Goal: Task Accomplishment & Management: Use online tool/utility

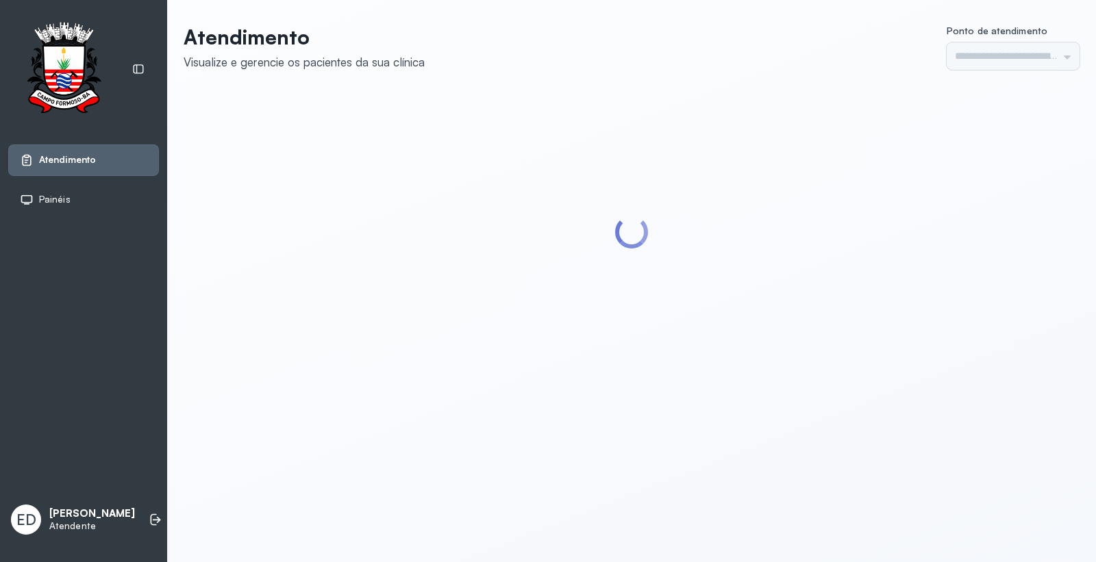
type input "*********"
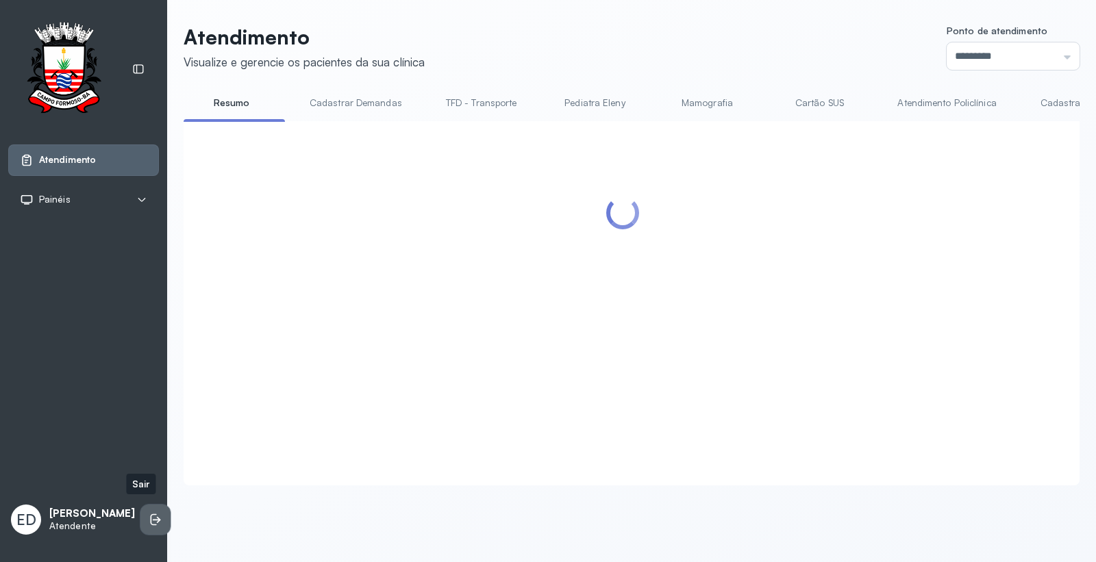
click at [151, 514] on icon at bounding box center [154, 520] width 6 height 12
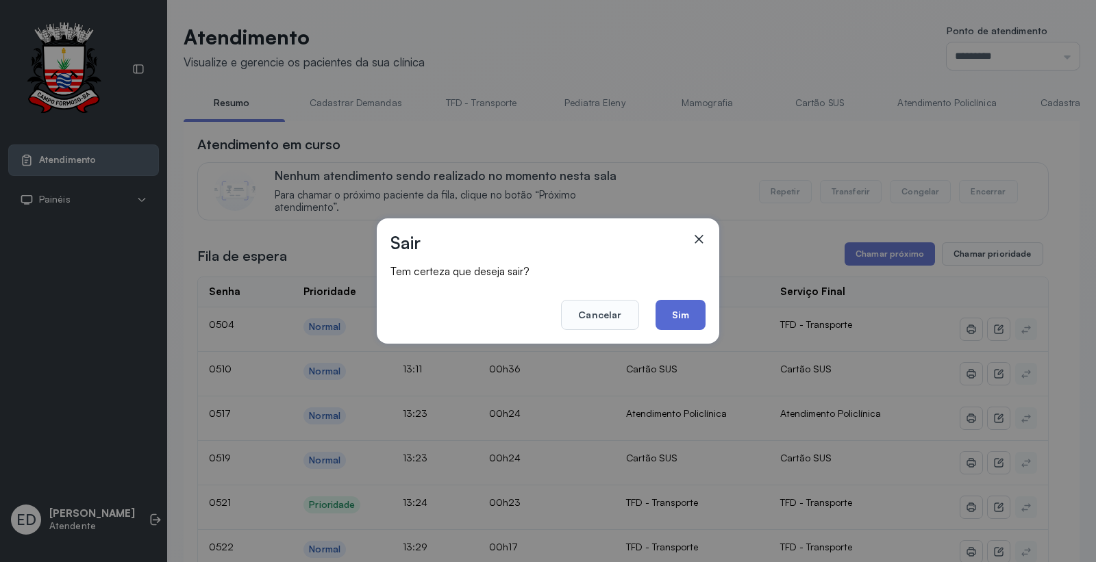
click at [683, 314] on button "Sim" at bounding box center [681, 315] width 50 height 30
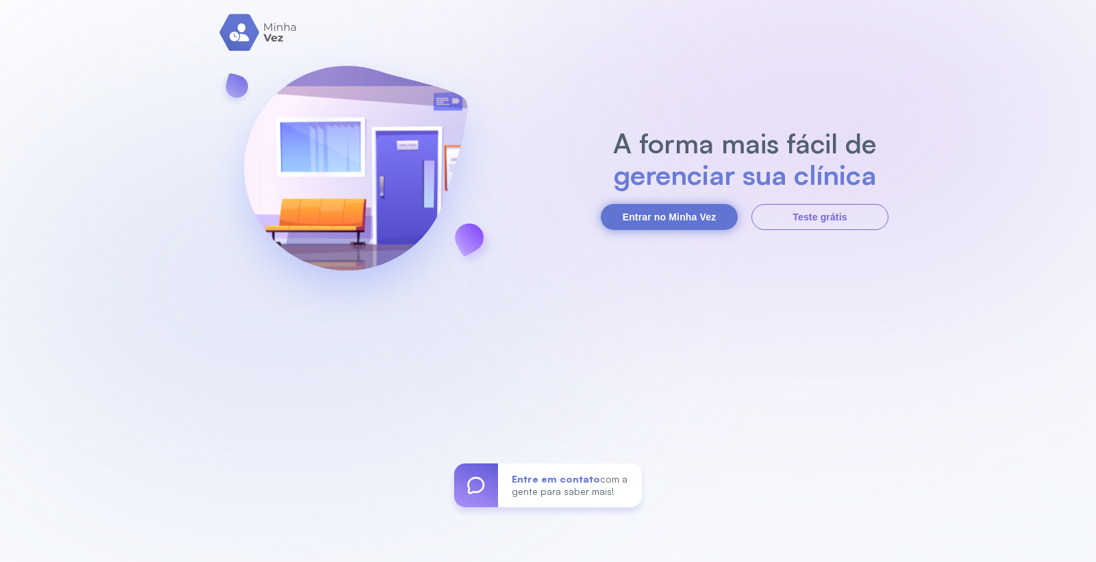
click at [680, 208] on button "Entrar no Minha Vez" at bounding box center [669, 217] width 137 height 26
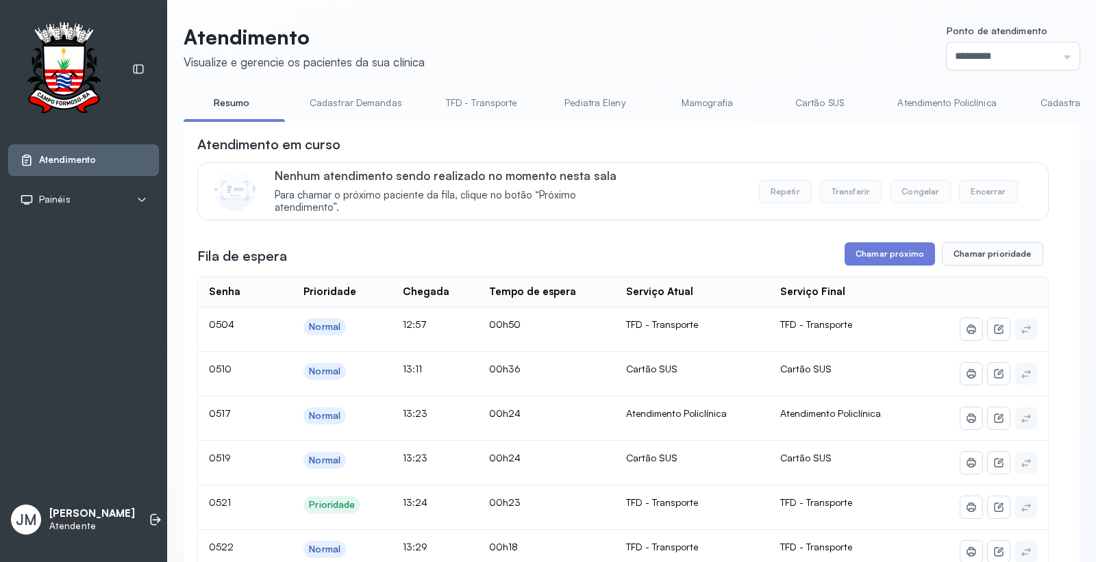
drag, startPoint x: 807, startPoint y: 103, endPoint x: 827, endPoint y: 134, distance: 37.2
click at [808, 103] on link "Cartão SUS" at bounding box center [819, 103] width 96 height 23
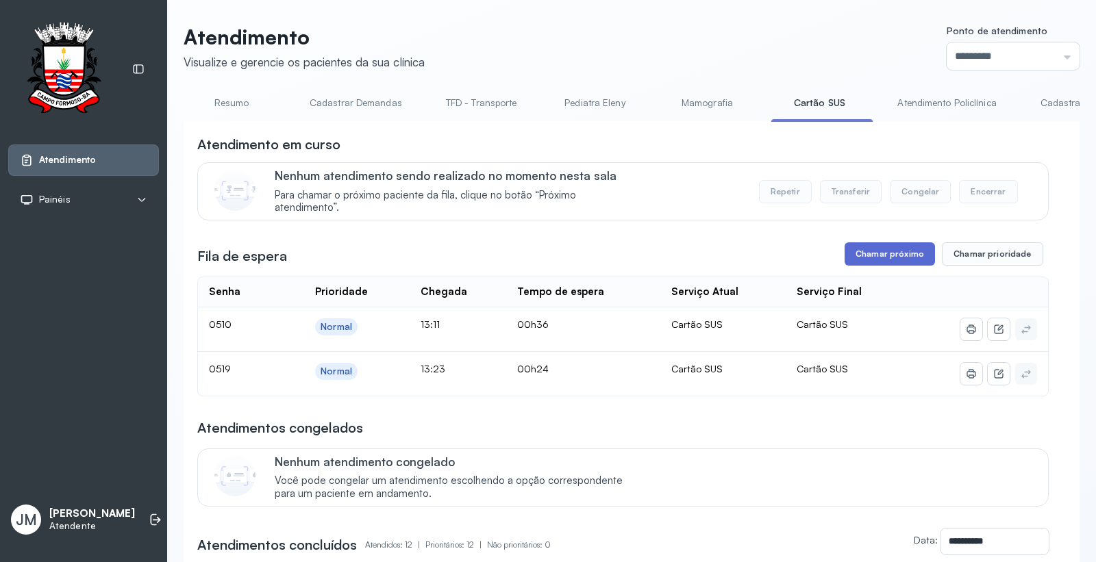
click at [871, 249] on button "Chamar próximo" at bounding box center [890, 253] width 90 height 23
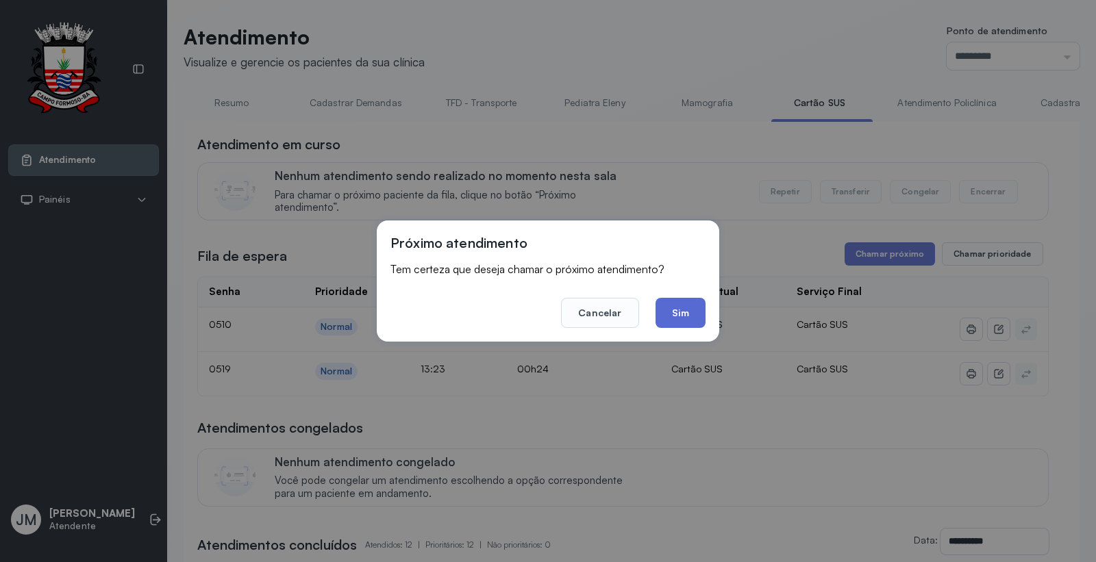
click at [675, 314] on button "Sim" at bounding box center [681, 313] width 50 height 30
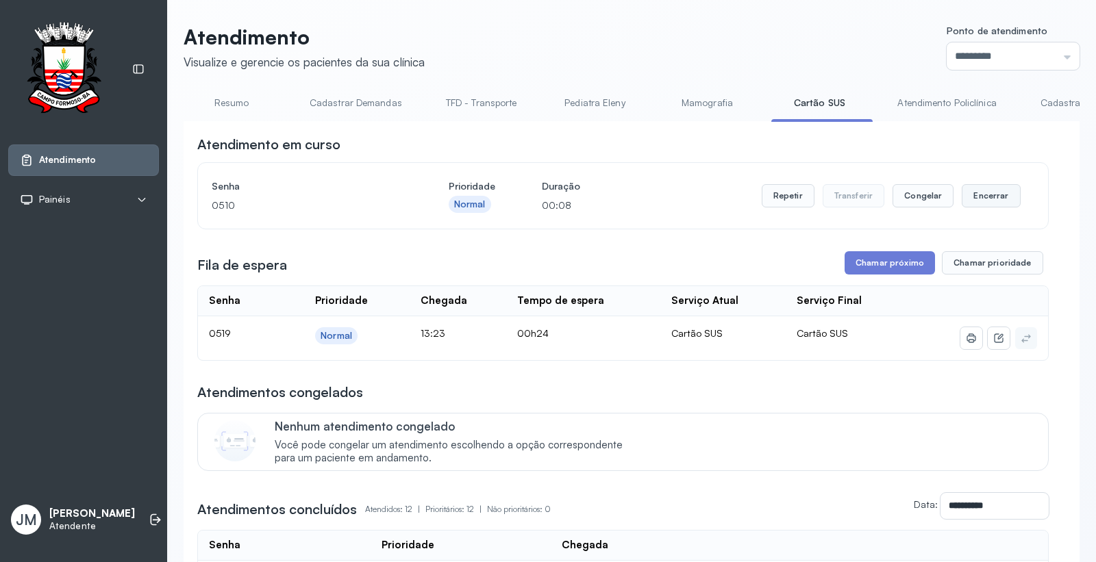
click at [983, 199] on button "Encerrar" at bounding box center [991, 195] width 58 height 23
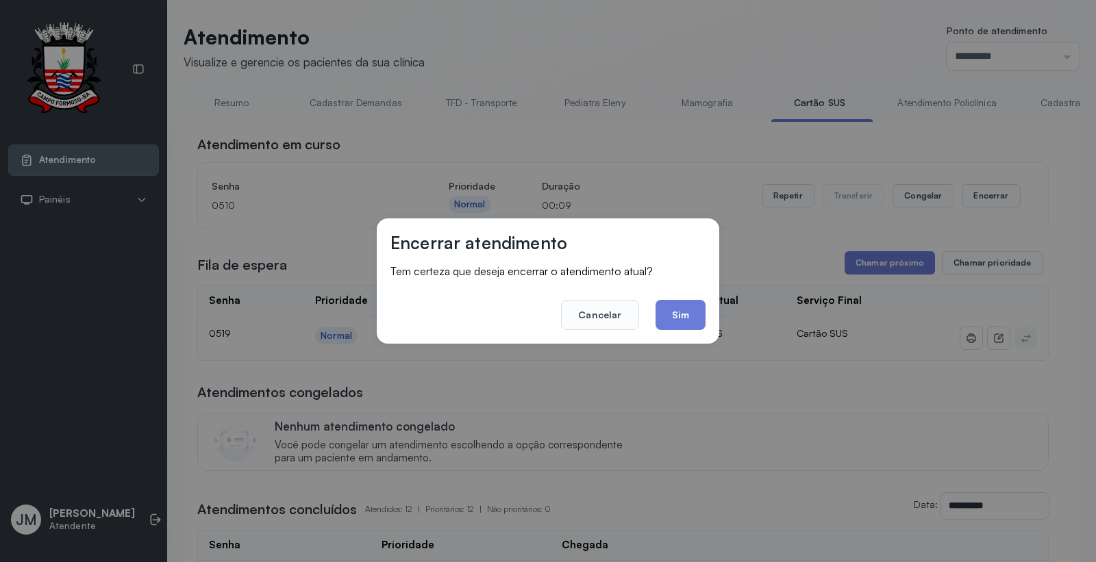
drag, startPoint x: 690, startPoint y: 315, endPoint x: 784, endPoint y: 277, distance: 101.8
click at [702, 315] on button "Sim" at bounding box center [681, 315] width 50 height 30
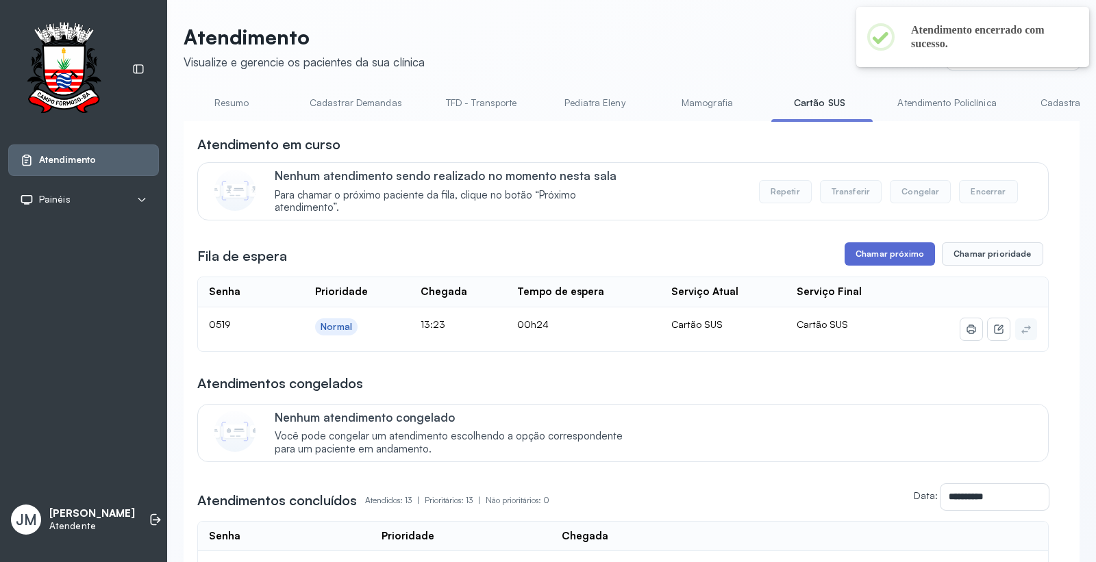
click at [867, 264] on button "Chamar próximo" at bounding box center [890, 253] width 90 height 23
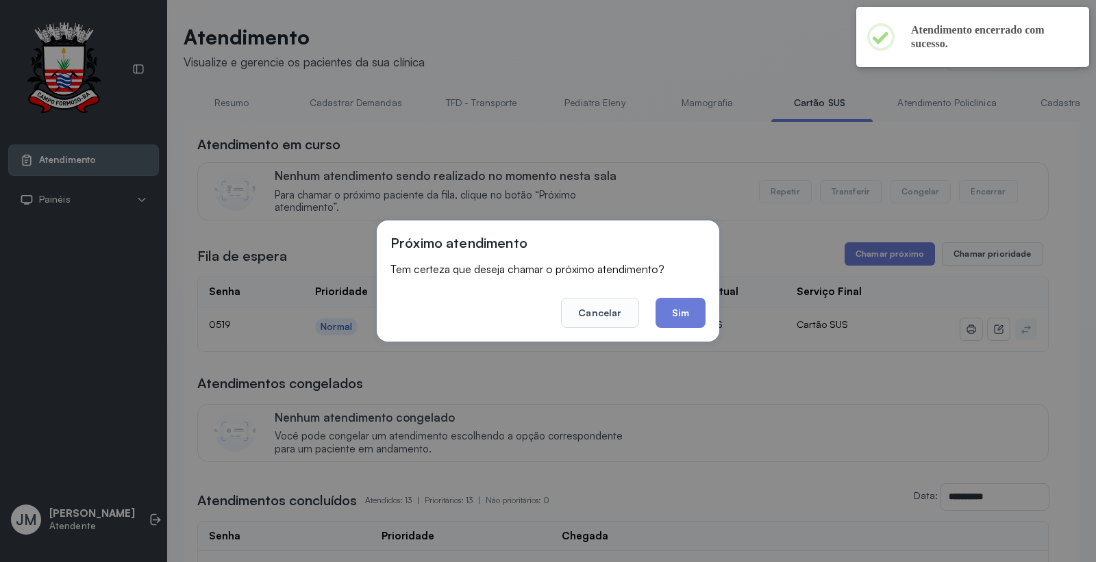
drag, startPoint x: 684, startPoint y: 310, endPoint x: 687, endPoint y: 298, distance: 12.8
click at [687, 304] on button "Sim" at bounding box center [681, 313] width 50 height 30
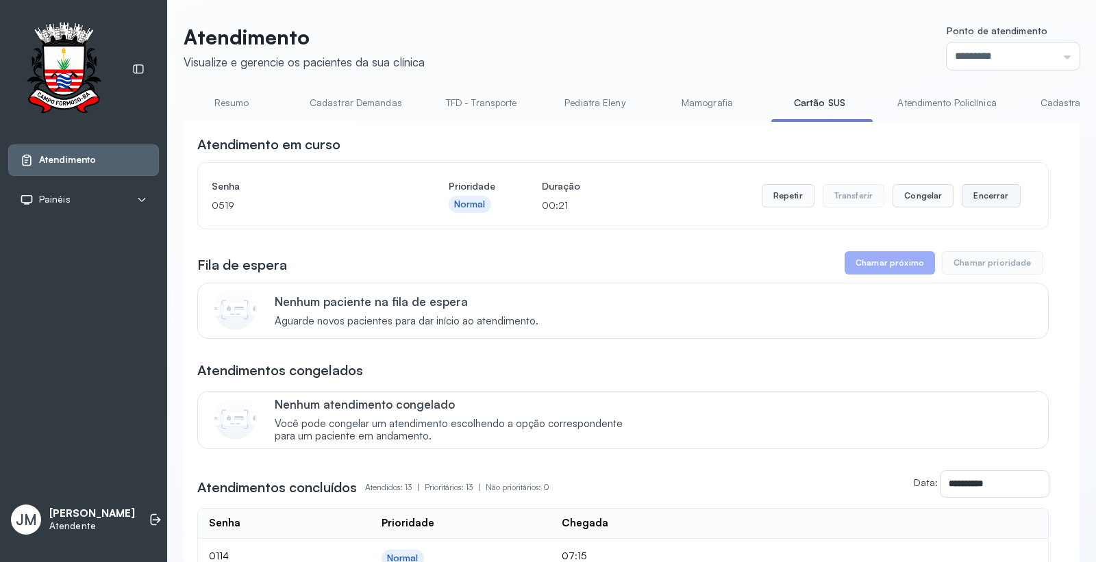
click at [970, 199] on button "Encerrar" at bounding box center [991, 195] width 58 height 23
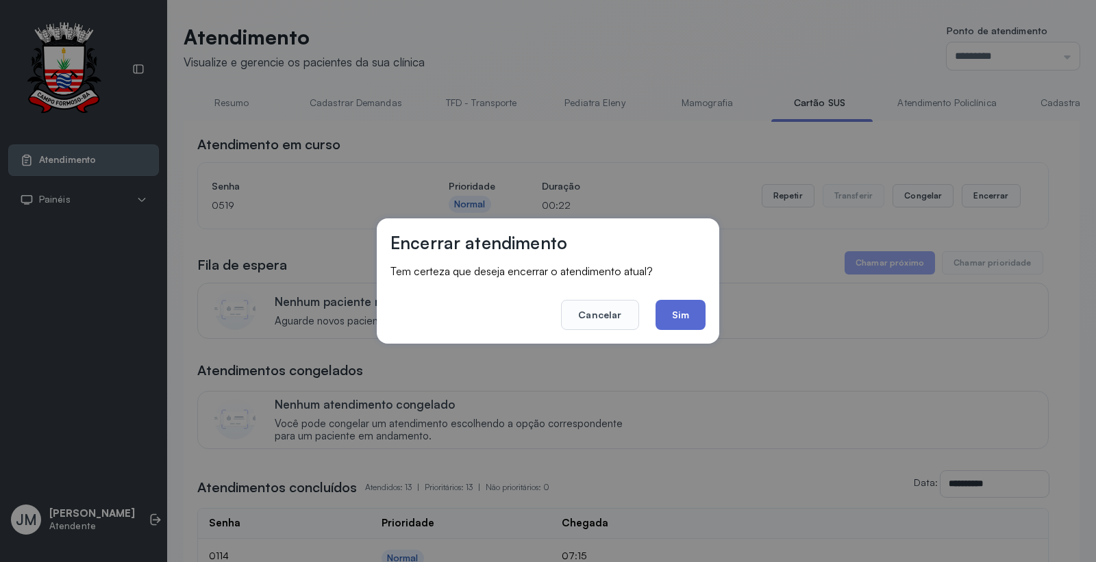
click at [675, 312] on button "Sim" at bounding box center [681, 315] width 50 height 30
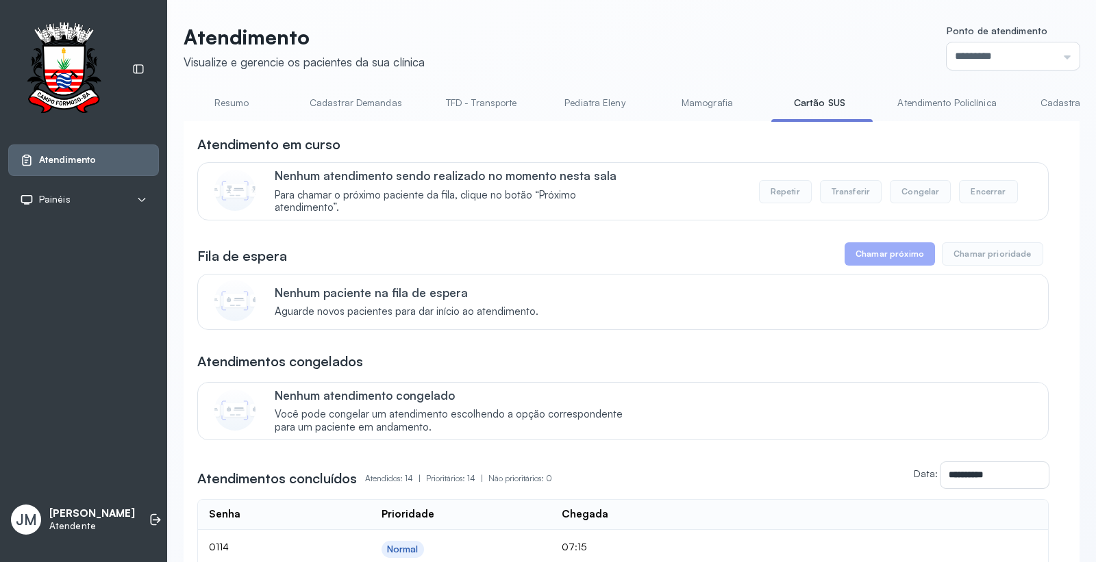
click at [223, 103] on link "Resumo" at bounding box center [232, 103] width 96 height 23
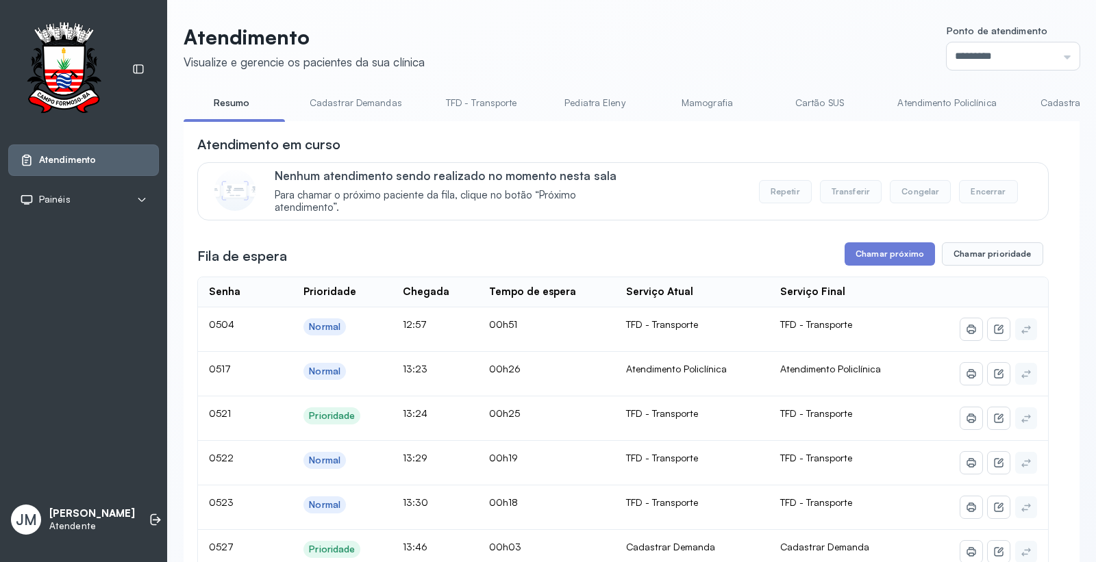
click at [356, 104] on link "Cadastrar Demandas" at bounding box center [356, 103] width 120 height 23
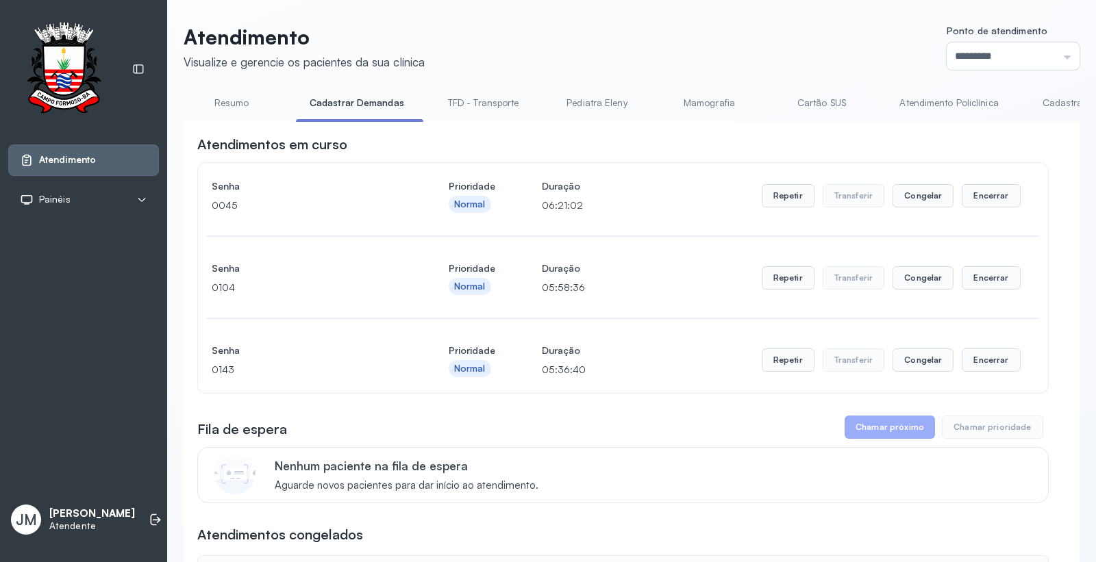
click at [1047, 97] on link "Cadastrar Demanda" at bounding box center [1086, 103] width 115 height 23
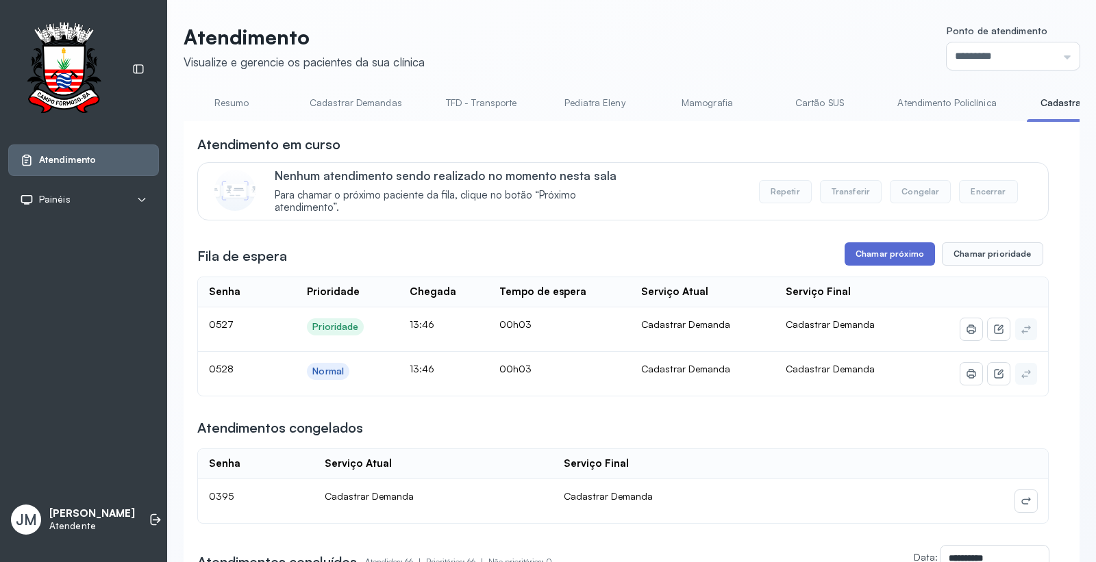
click at [880, 258] on button "Chamar próximo" at bounding box center [890, 253] width 90 height 23
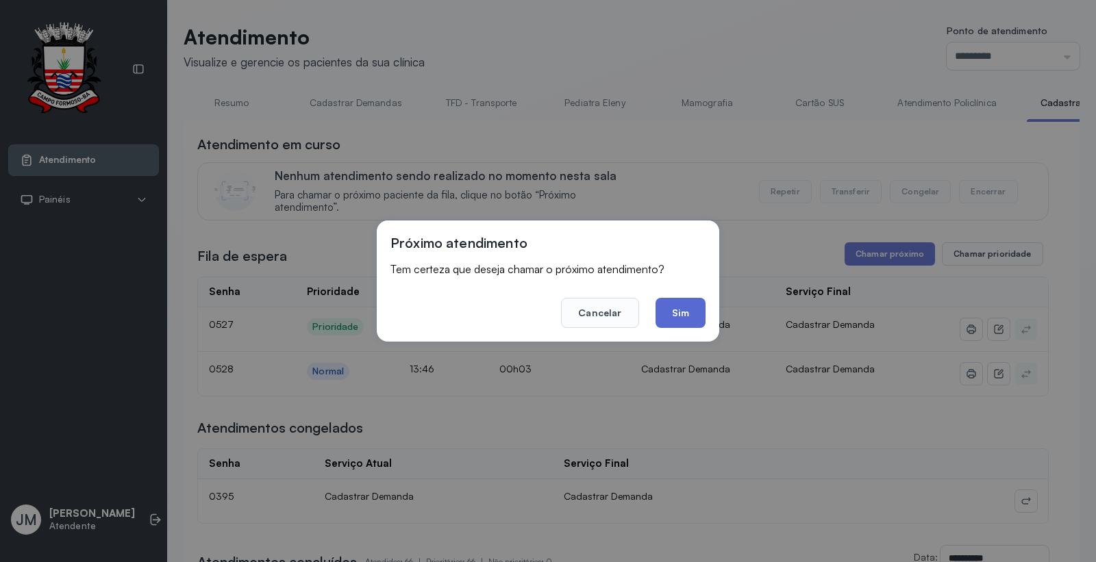
click at [686, 311] on button "Sim" at bounding box center [681, 313] width 50 height 30
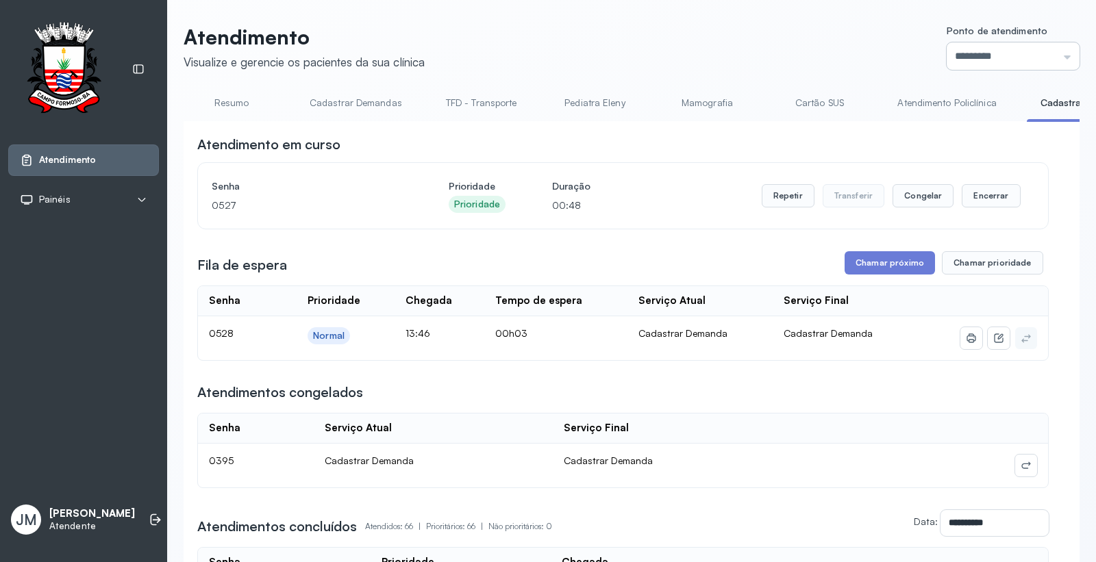
click at [1045, 44] on input "*********" at bounding box center [1013, 55] width 133 height 27
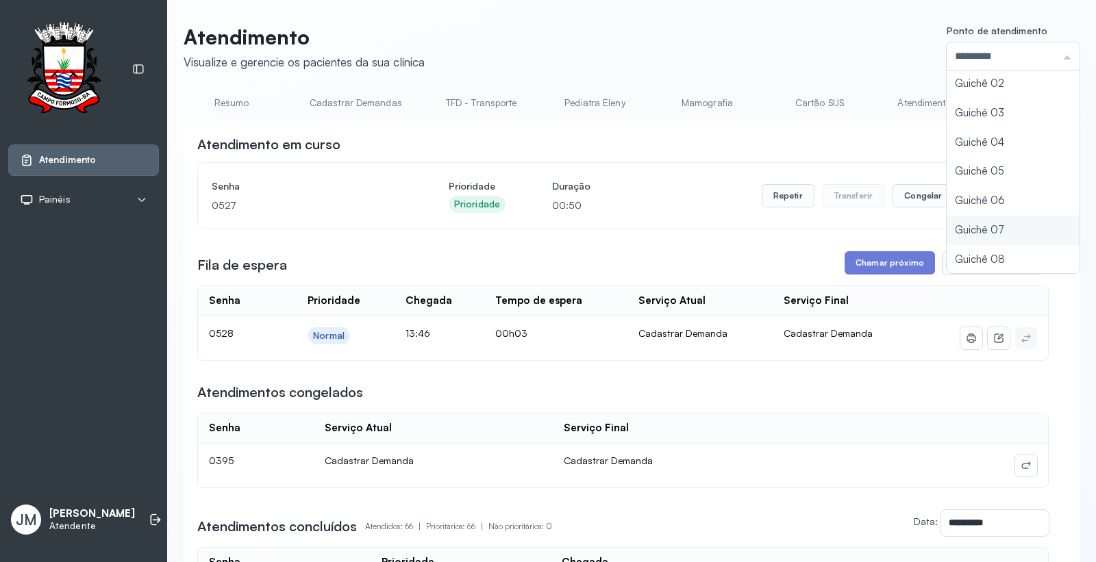
type input "*********"
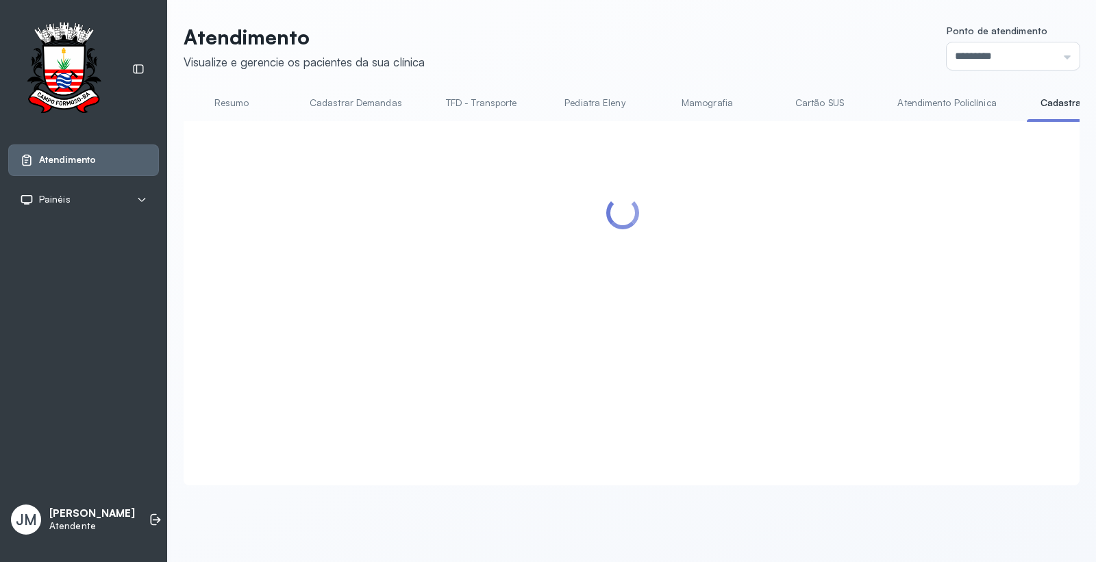
scroll to position [0, 0]
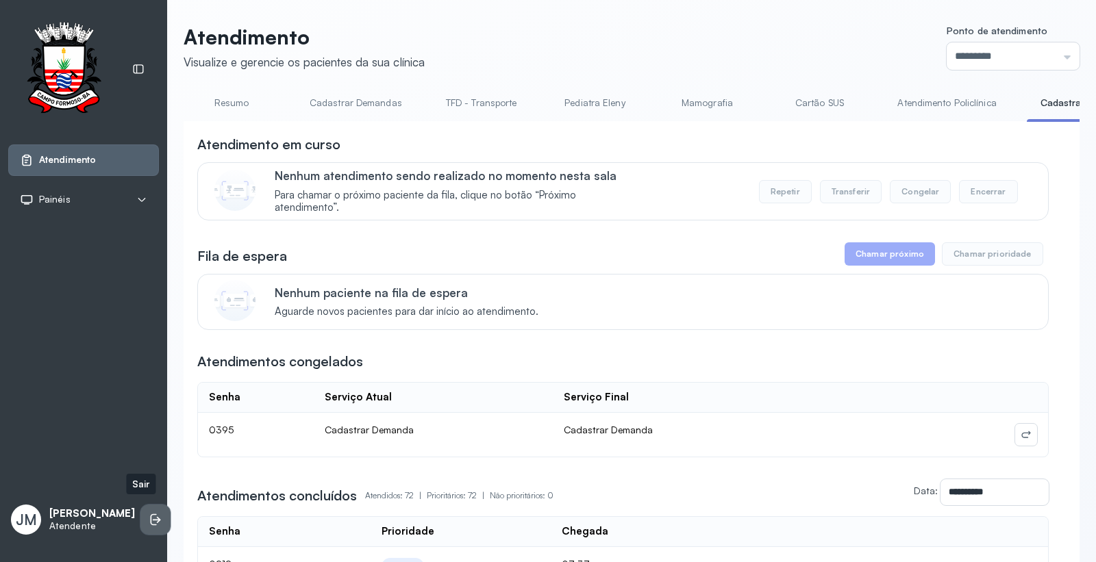
click at [146, 508] on li at bounding box center [155, 520] width 30 height 30
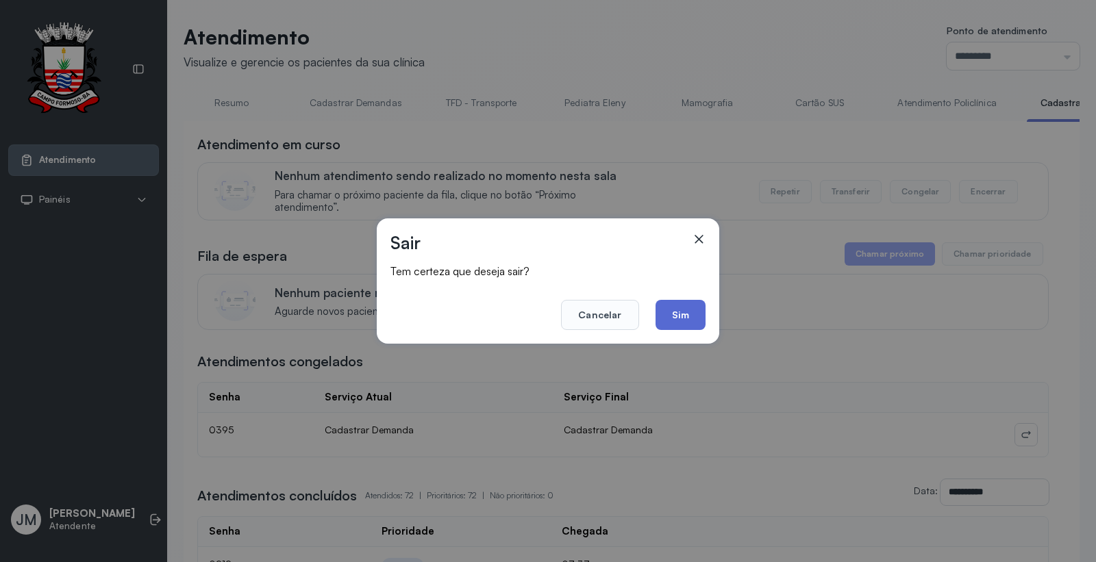
click at [692, 313] on button "Sim" at bounding box center [681, 315] width 50 height 30
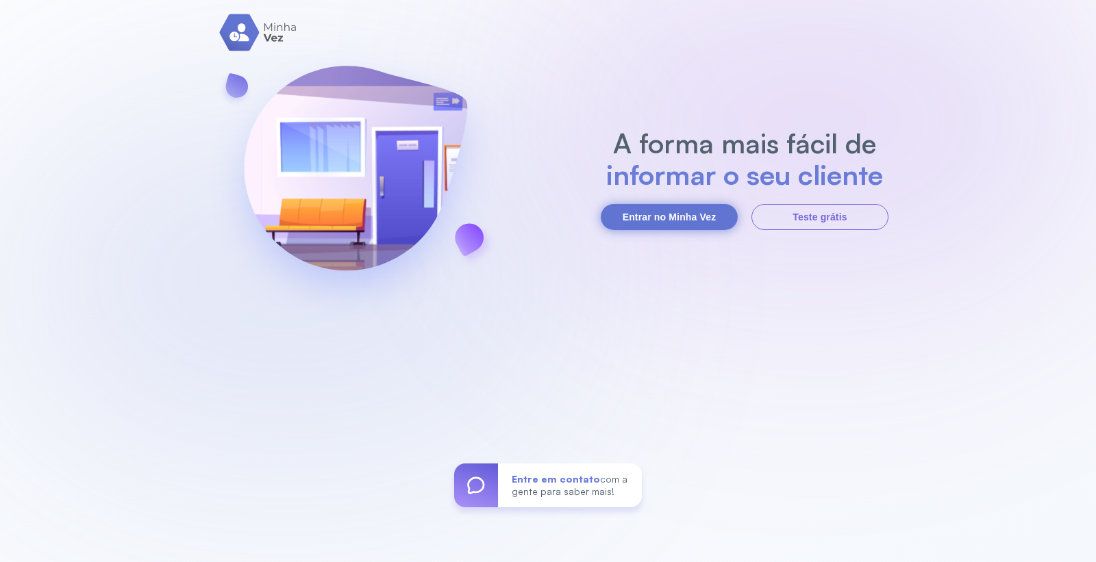
click at [663, 211] on button "Entrar no Minha Vez" at bounding box center [669, 217] width 137 height 26
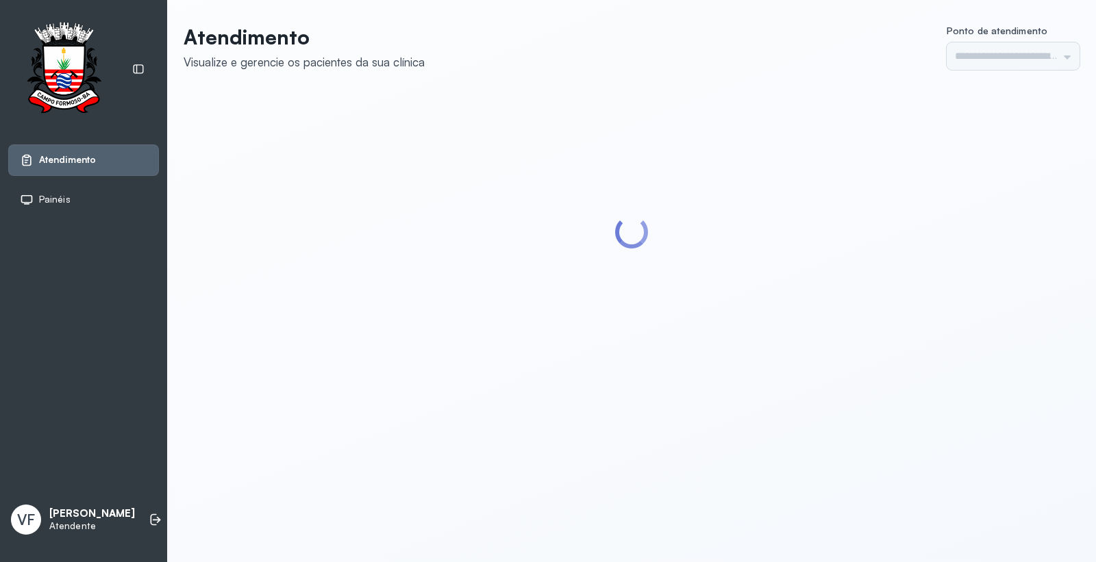
type input "*********"
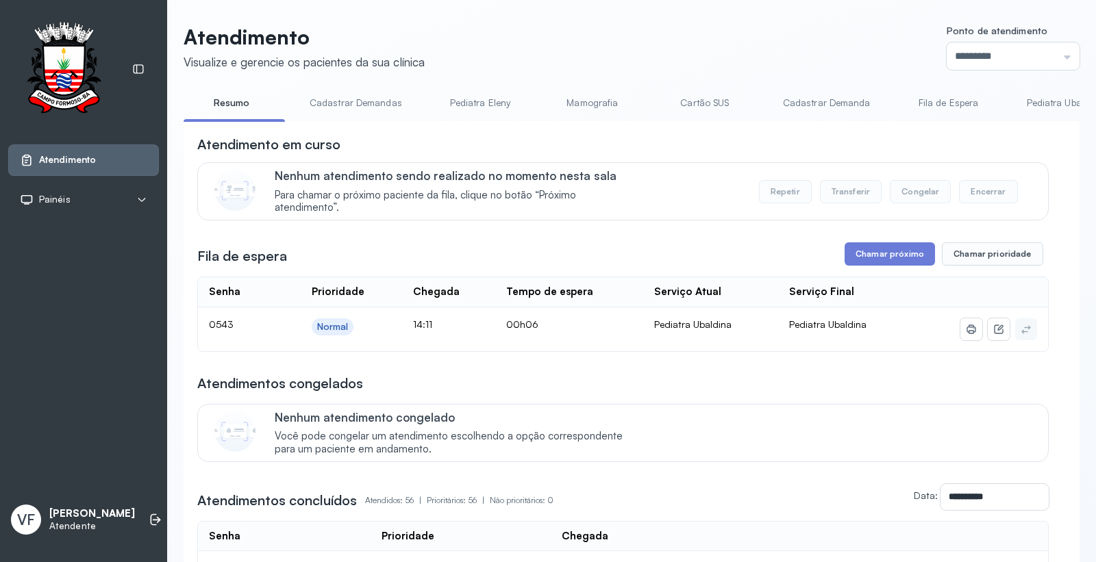
click at [885, 252] on button "Chamar próximo" at bounding box center [890, 253] width 90 height 23
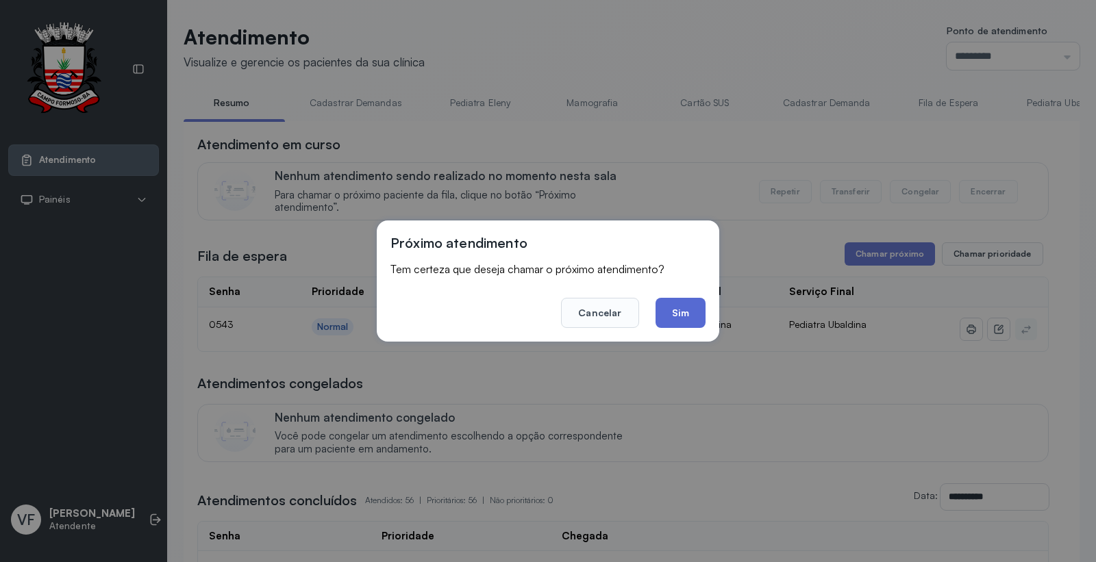
click at [690, 301] on button "Sim" at bounding box center [681, 313] width 50 height 30
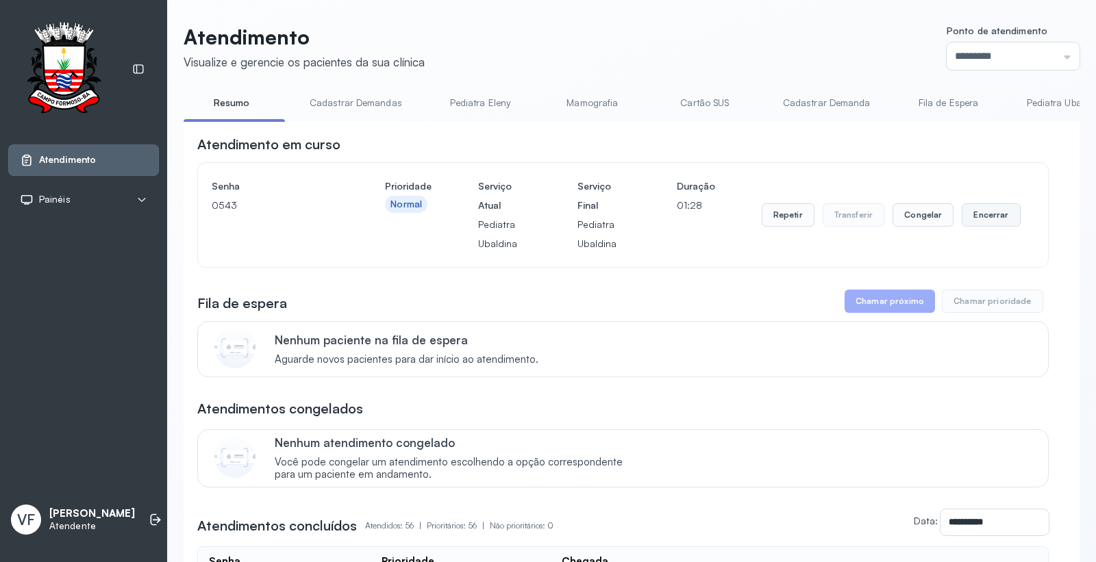
click at [980, 213] on button "Encerrar" at bounding box center [991, 214] width 58 height 23
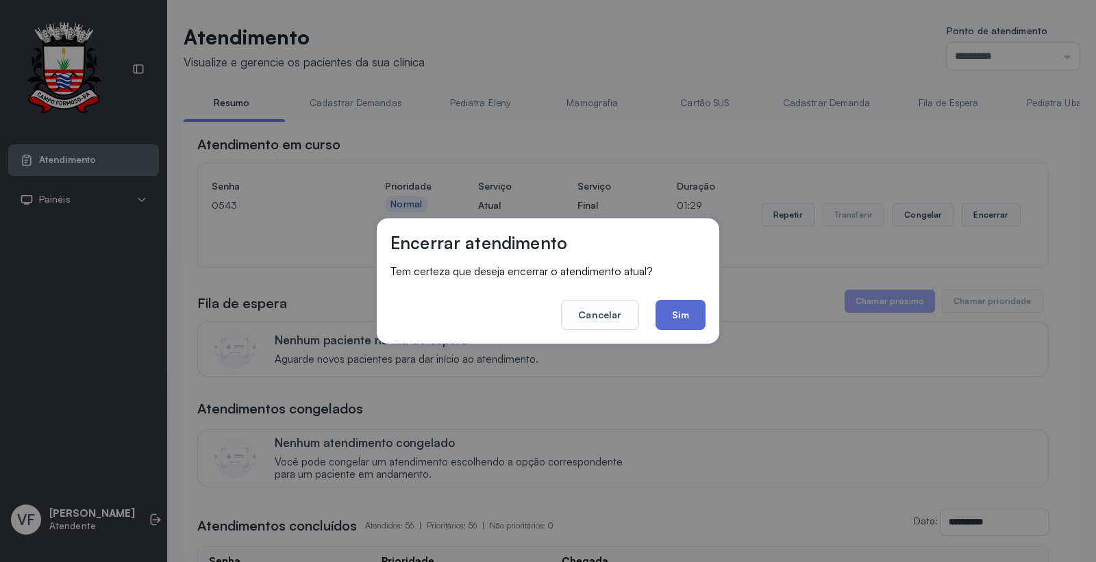
click at [683, 316] on button "Sim" at bounding box center [681, 315] width 50 height 30
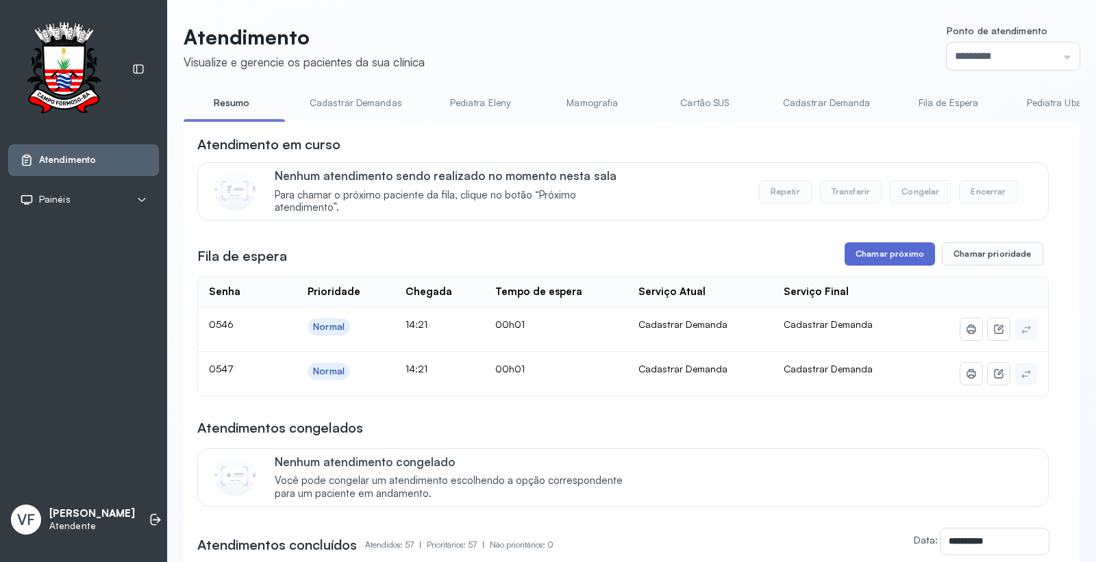
click at [875, 251] on button "Chamar próximo" at bounding box center [890, 253] width 90 height 23
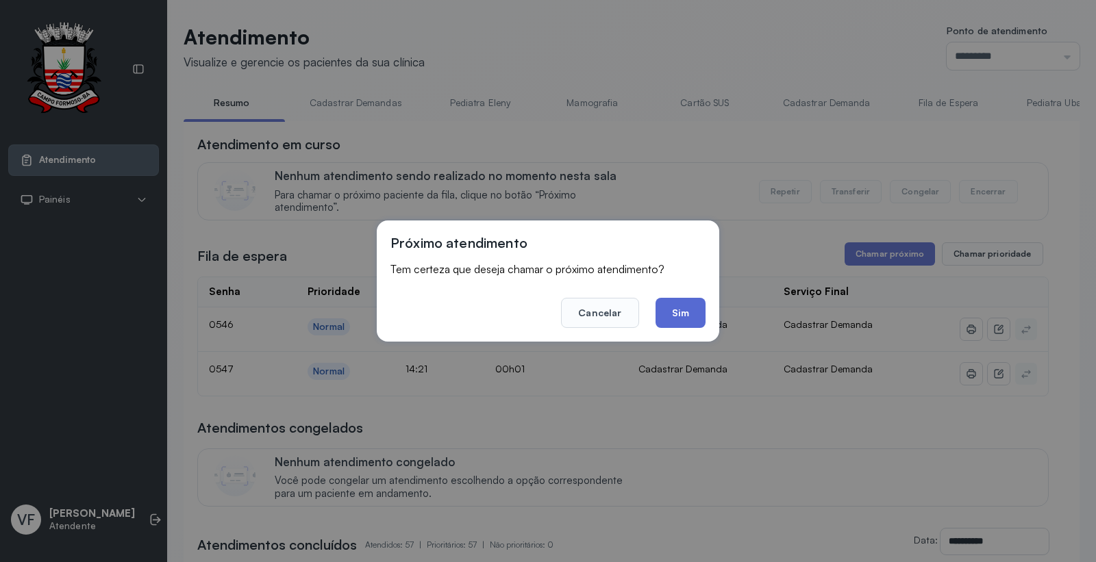
click at [682, 309] on button "Sim" at bounding box center [681, 313] width 50 height 30
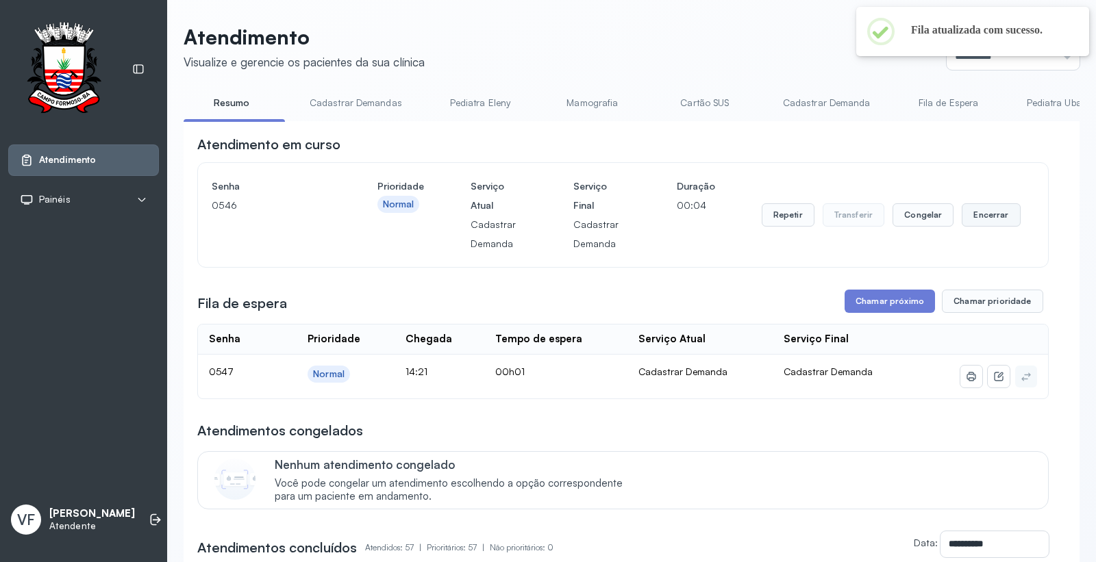
click at [984, 220] on button "Encerrar" at bounding box center [991, 214] width 58 height 23
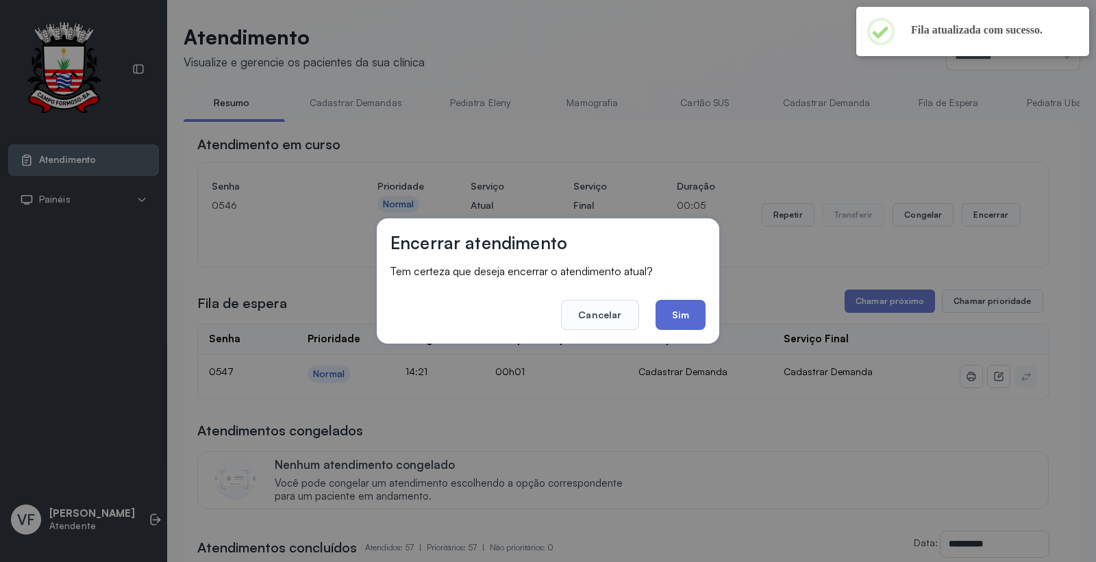
click at [683, 312] on button "Sim" at bounding box center [681, 315] width 50 height 30
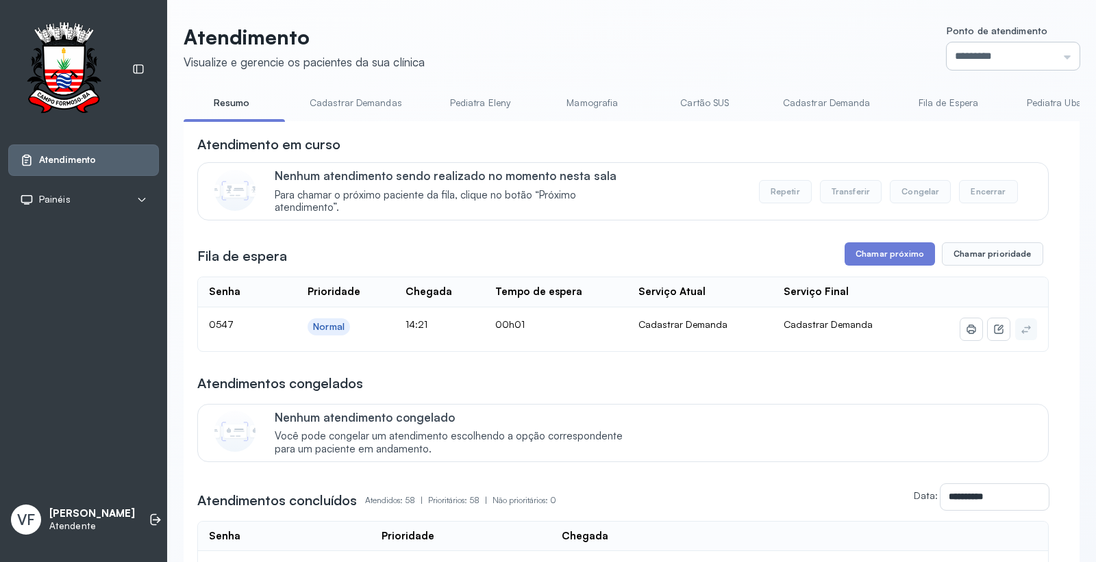
click at [952, 55] on input "*********" at bounding box center [1013, 55] width 133 height 27
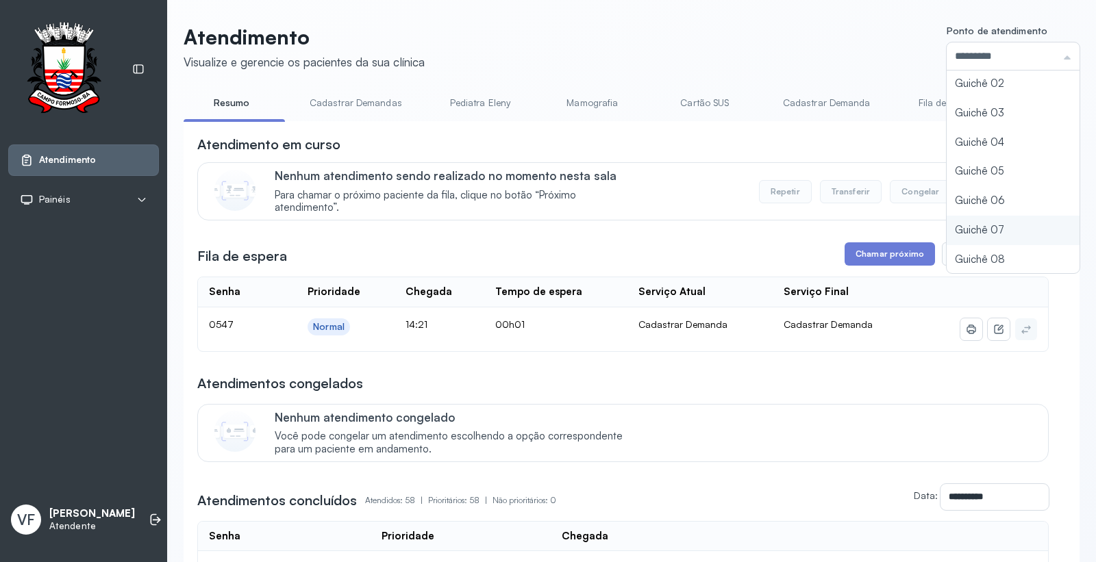
type input "*********"
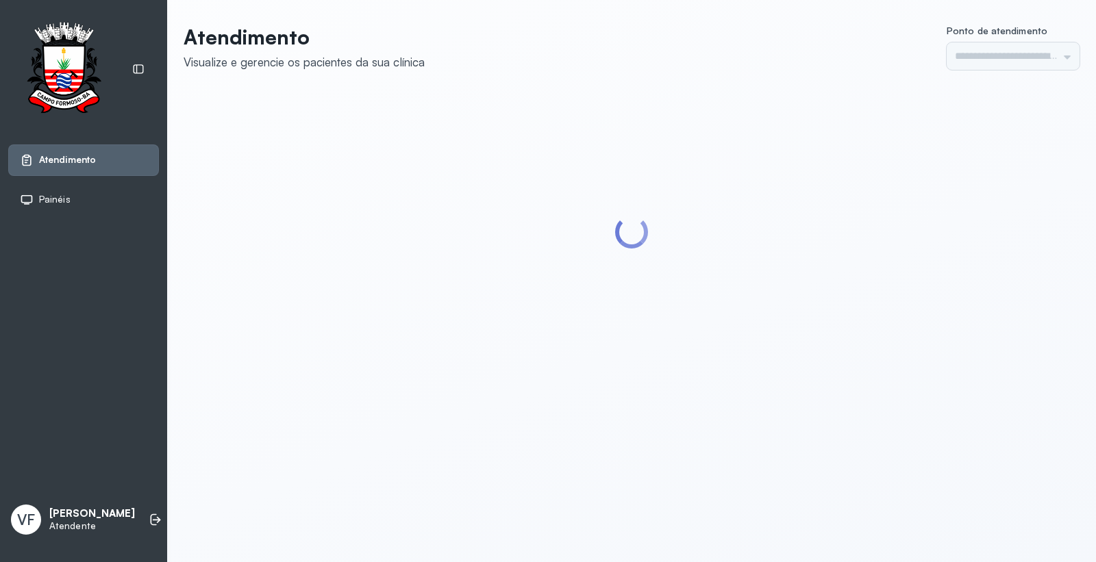
type input "*********"
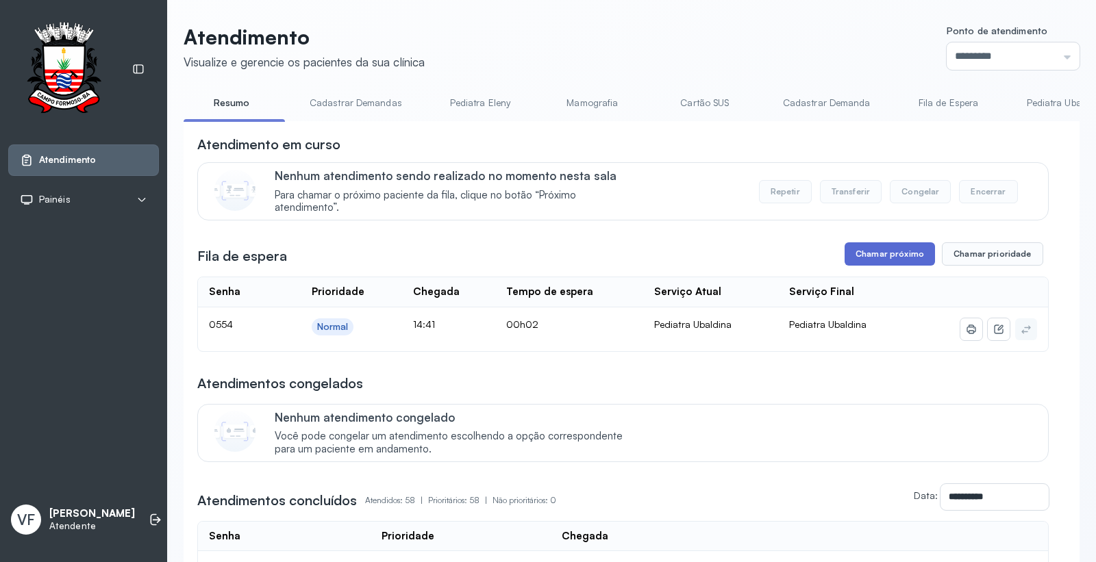
click at [893, 254] on button "Chamar próximo" at bounding box center [890, 253] width 90 height 23
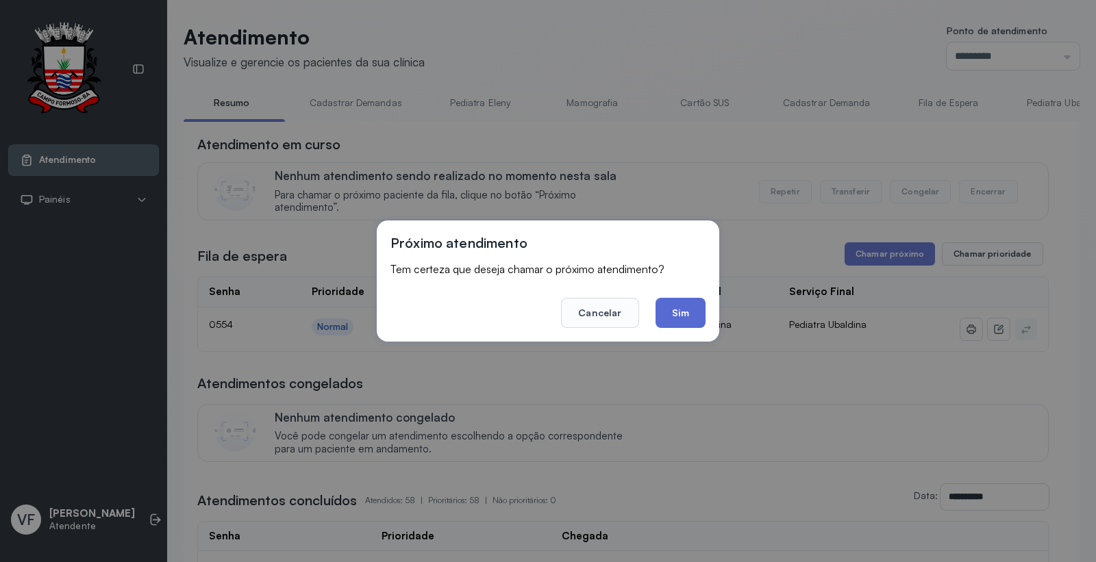
click at [680, 314] on button "Sim" at bounding box center [681, 313] width 50 height 30
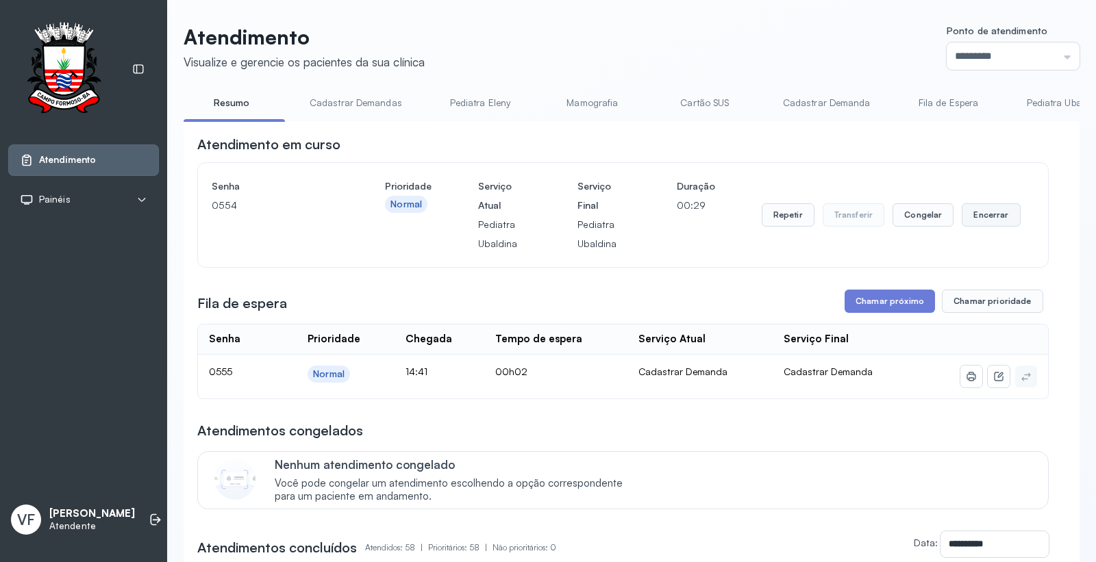
click at [990, 214] on button "Encerrar" at bounding box center [991, 214] width 58 height 23
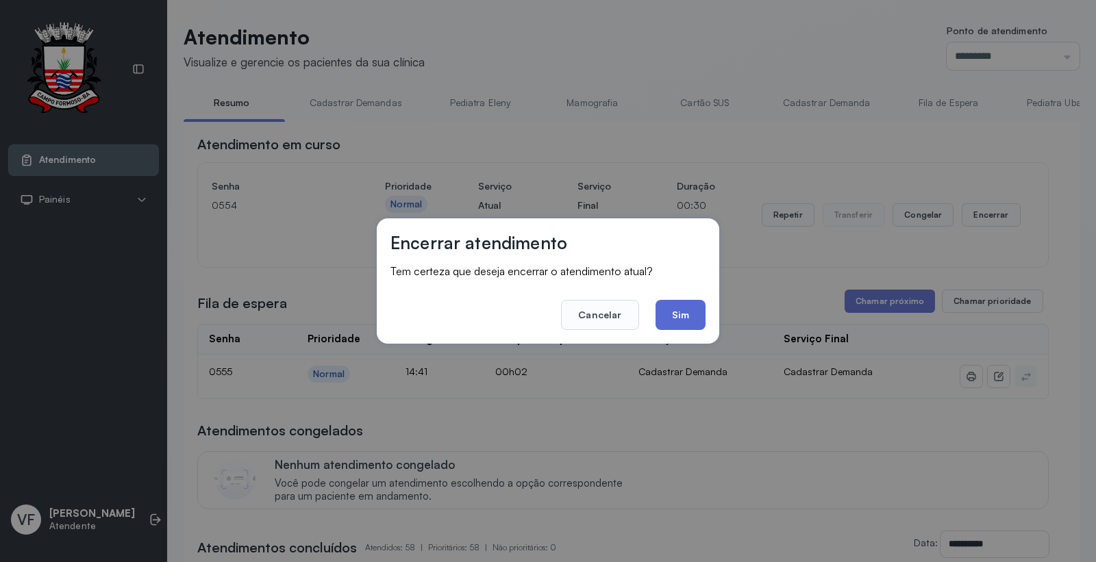
click at [682, 312] on button "Sim" at bounding box center [681, 315] width 50 height 30
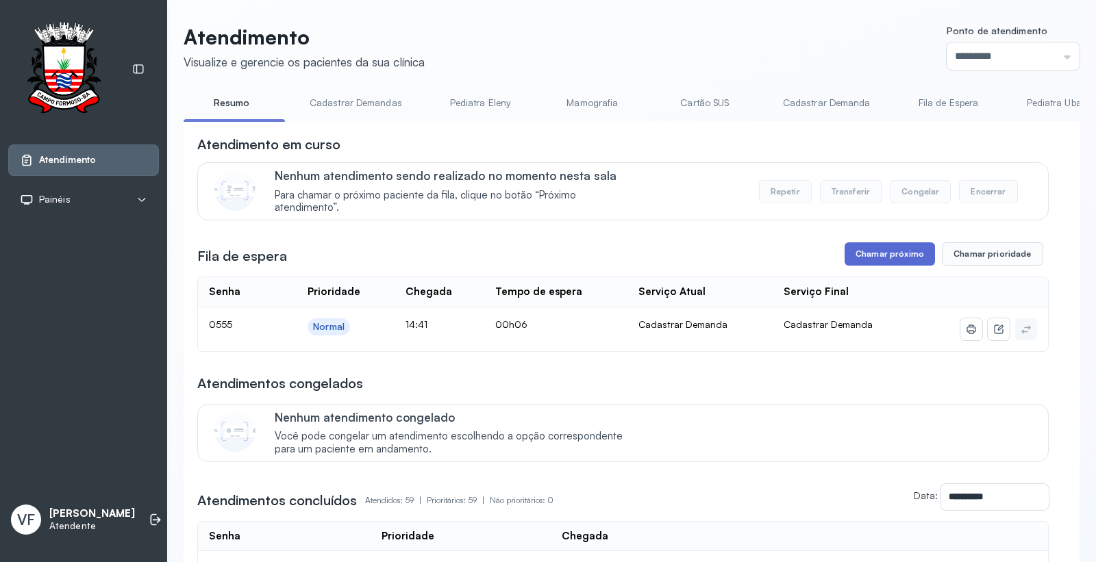
click at [882, 257] on button "Chamar próximo" at bounding box center [890, 253] width 90 height 23
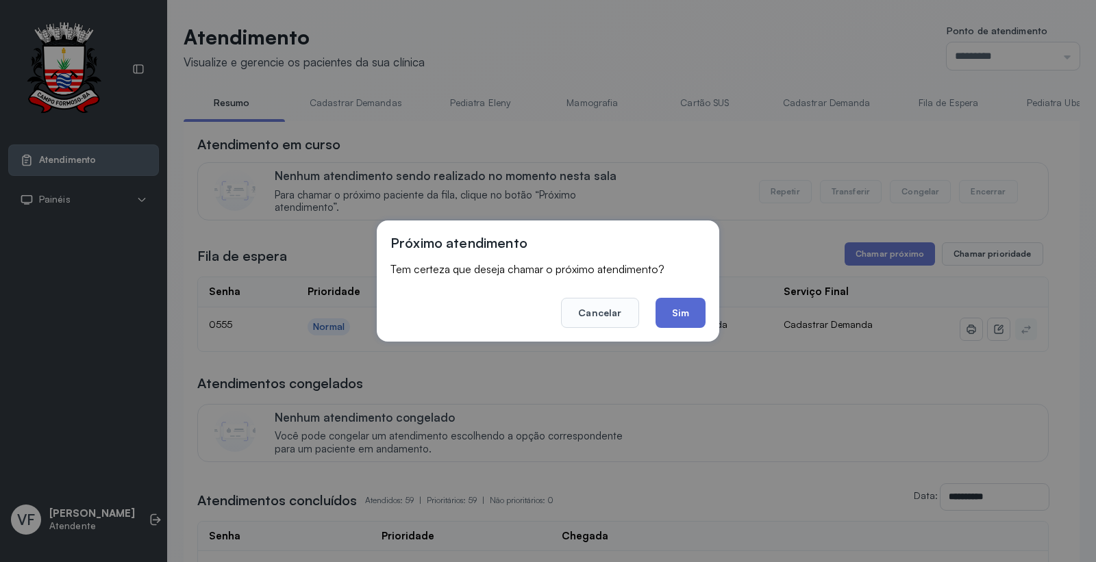
click at [680, 305] on button "Sim" at bounding box center [681, 313] width 50 height 30
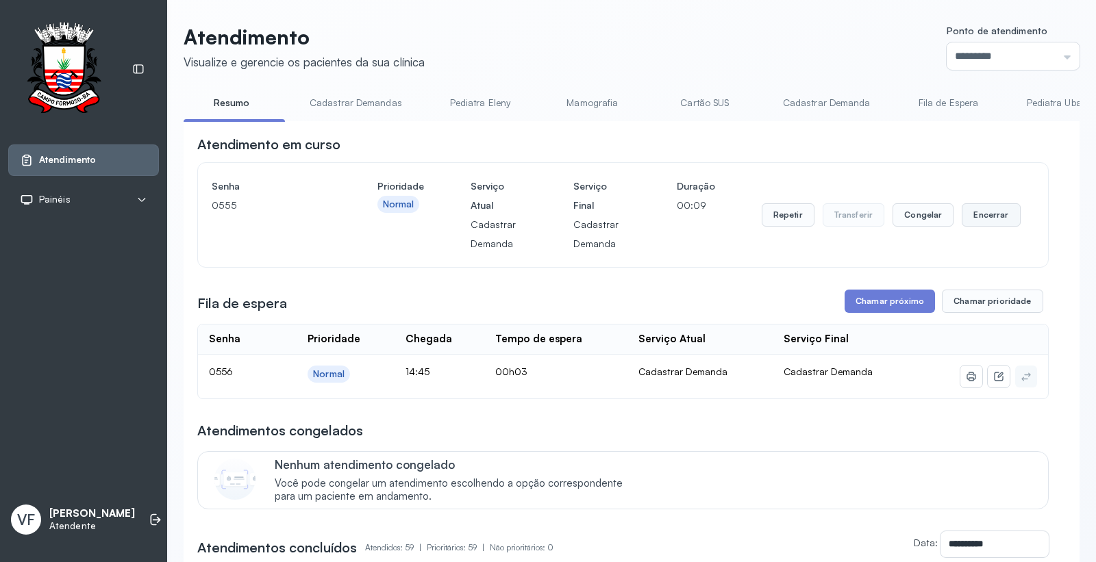
click at [984, 214] on button "Encerrar" at bounding box center [991, 214] width 58 height 23
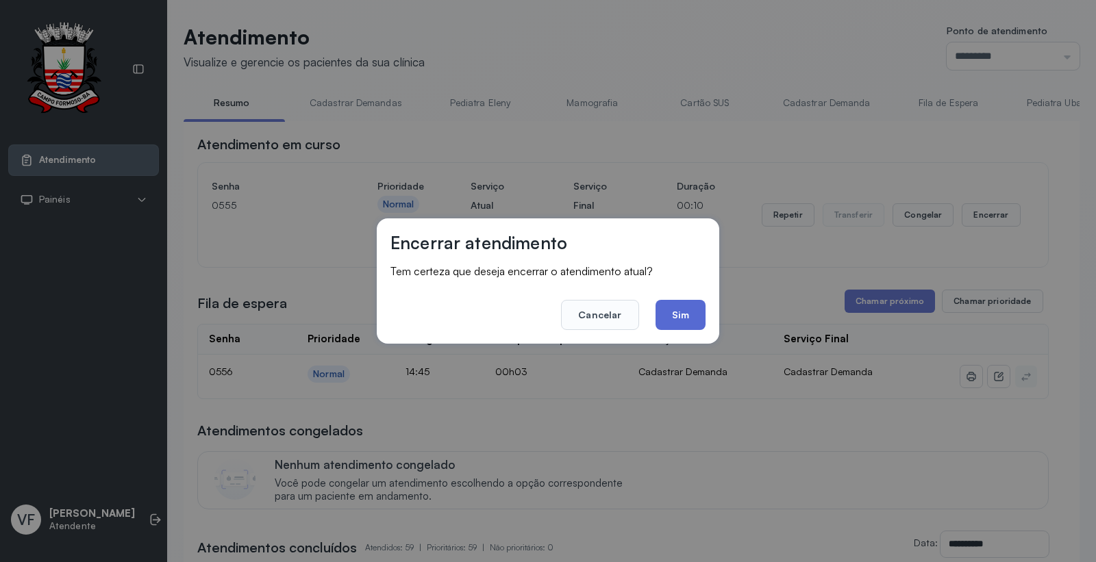
click at [682, 306] on button "Sim" at bounding box center [681, 315] width 50 height 30
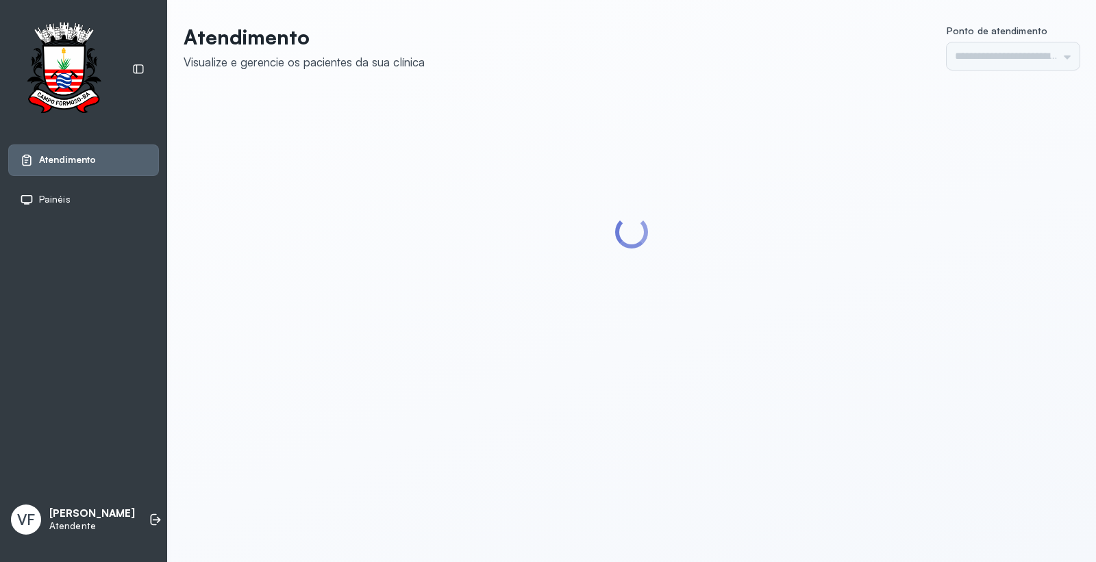
type input "*********"
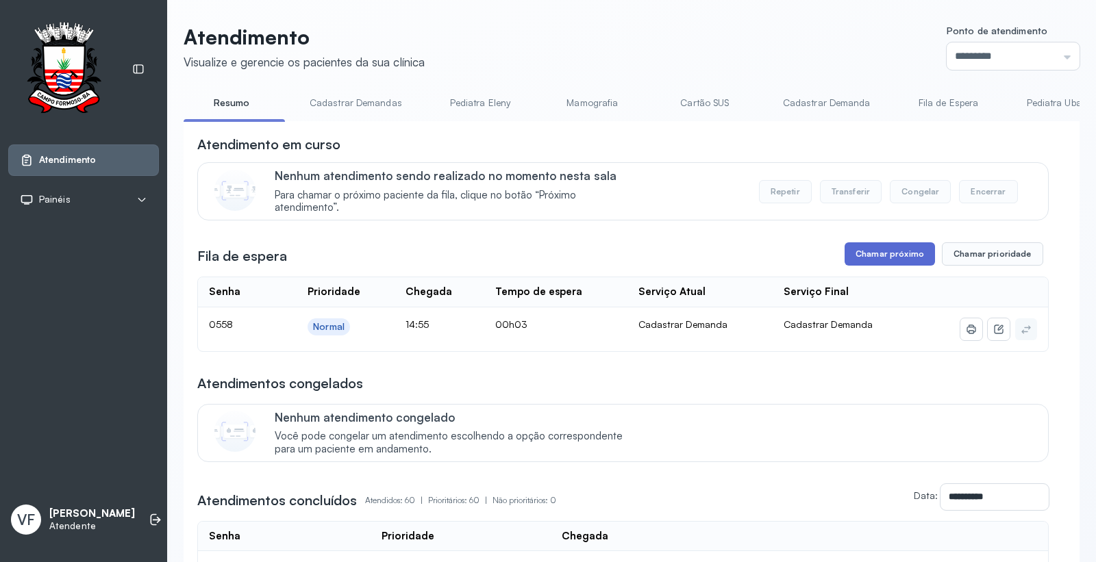
click at [863, 252] on button "Chamar próximo" at bounding box center [890, 253] width 90 height 23
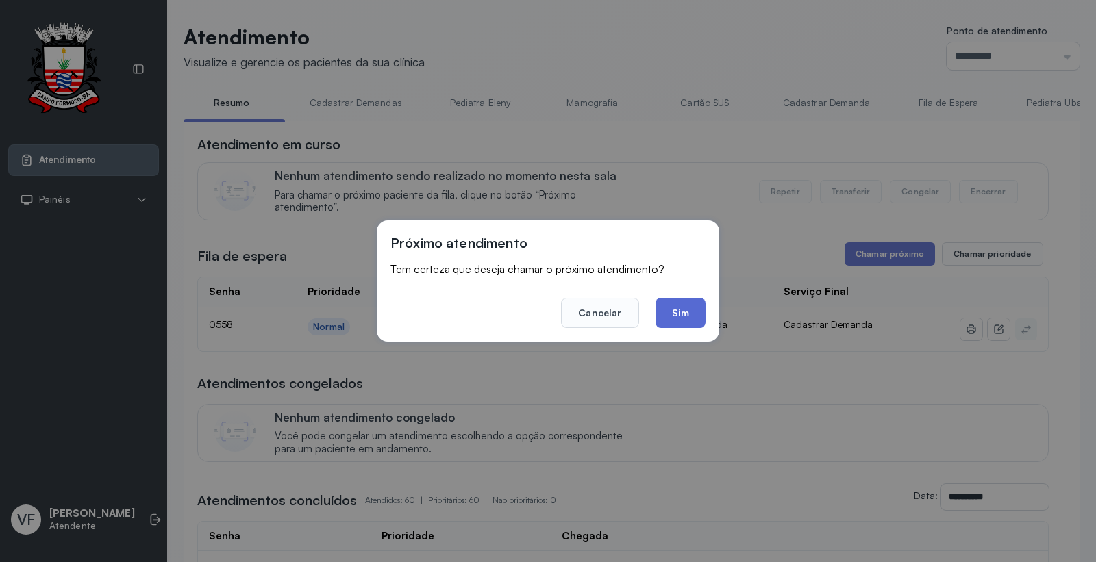
click at [689, 311] on button "Sim" at bounding box center [681, 313] width 50 height 30
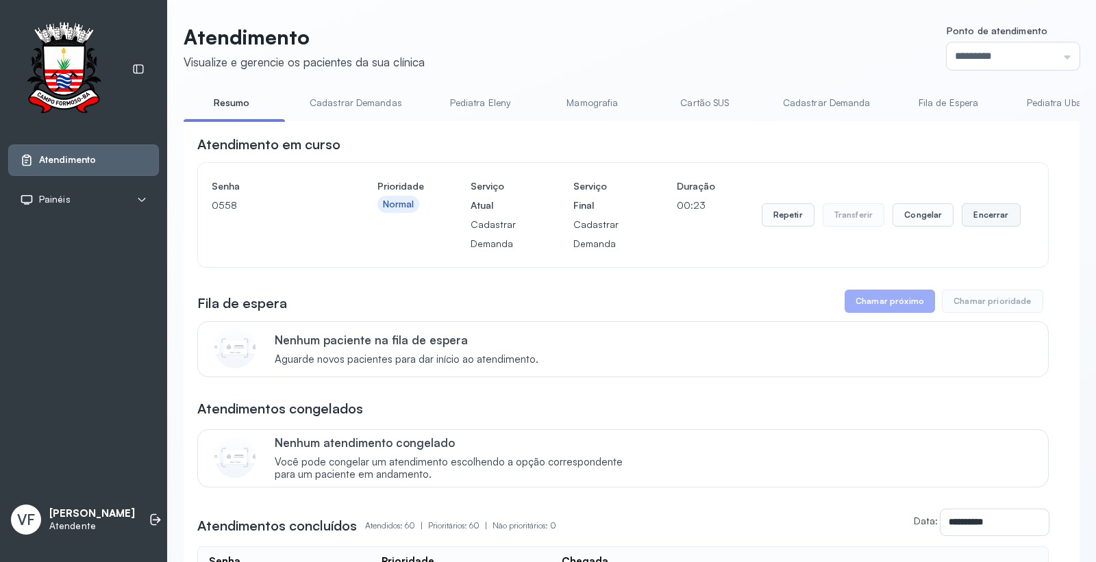
click at [983, 219] on button "Encerrar" at bounding box center [991, 214] width 58 height 23
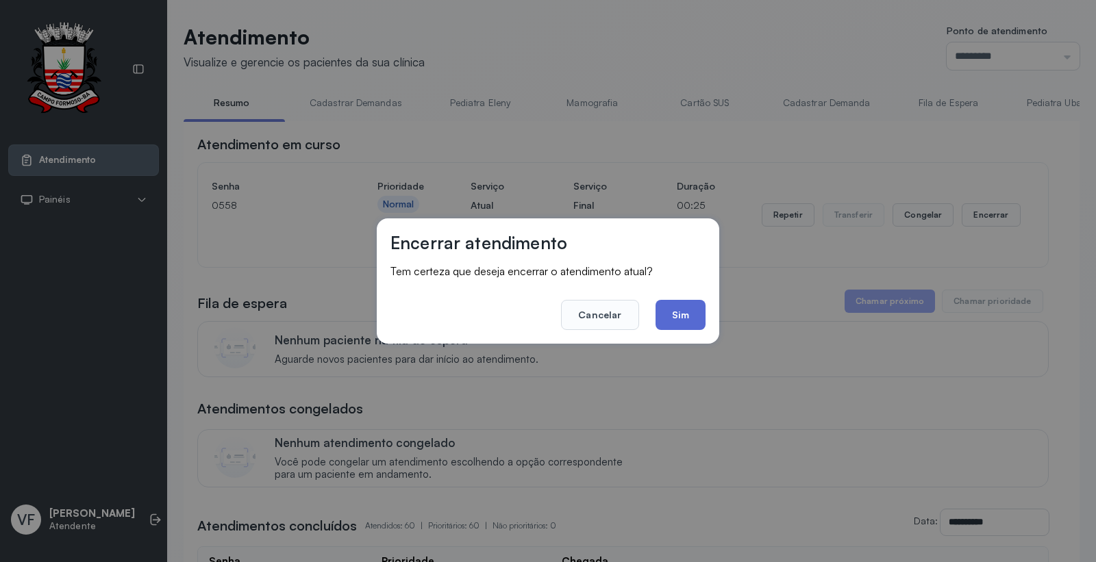
click at [681, 312] on button "Sim" at bounding box center [681, 315] width 50 height 30
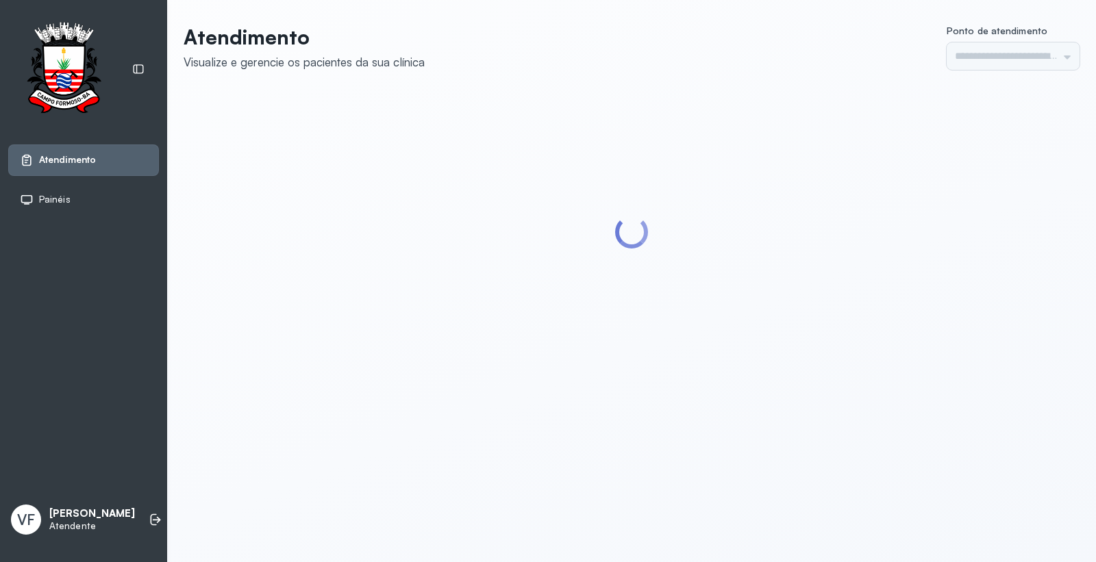
type input "*********"
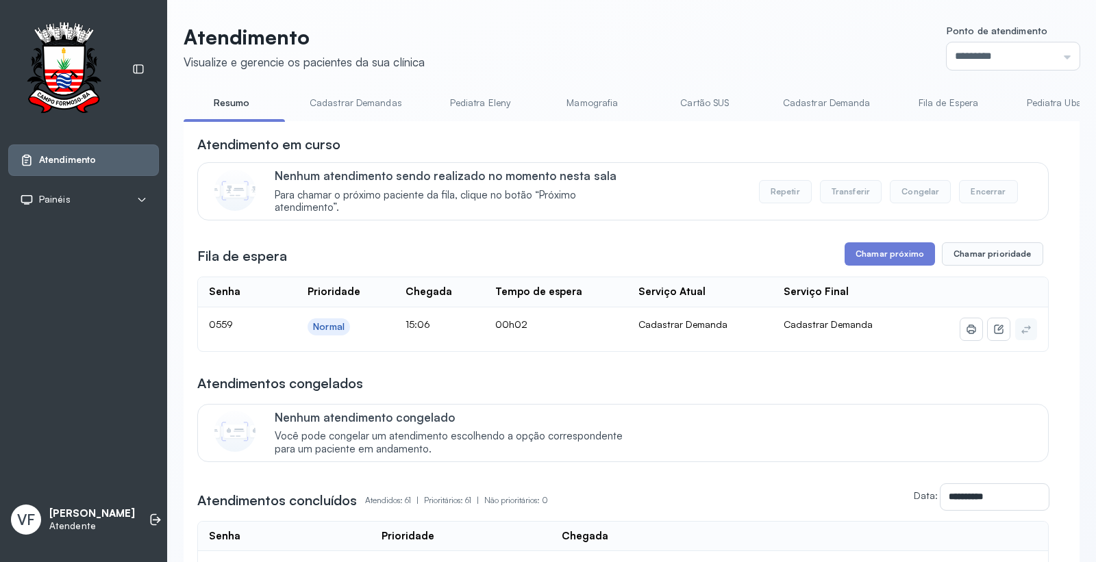
click at [865, 260] on button "Chamar próximo" at bounding box center [890, 253] width 90 height 23
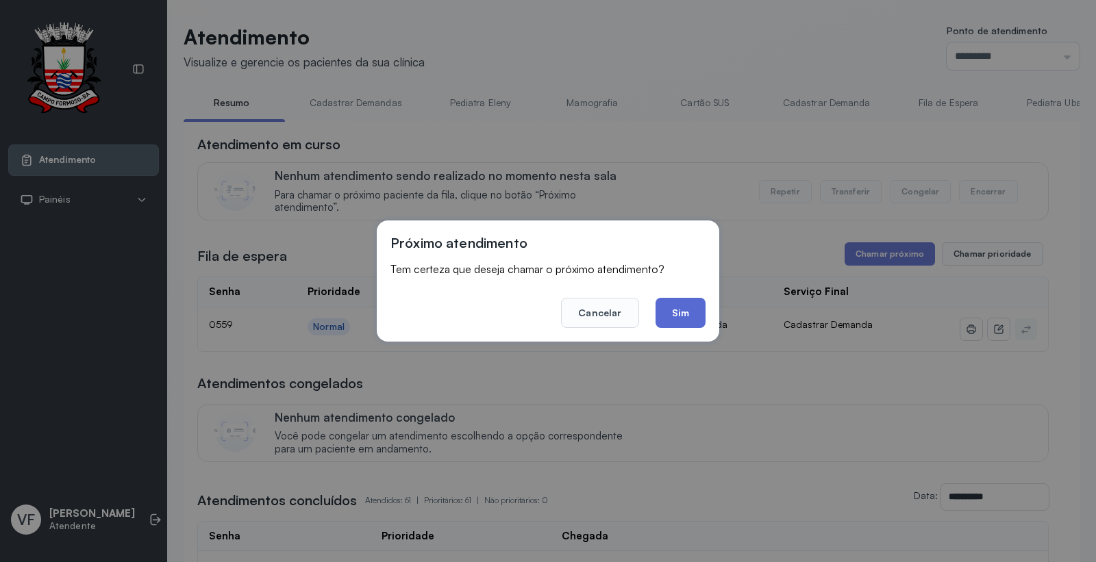
click at [675, 310] on button "Sim" at bounding box center [681, 313] width 50 height 30
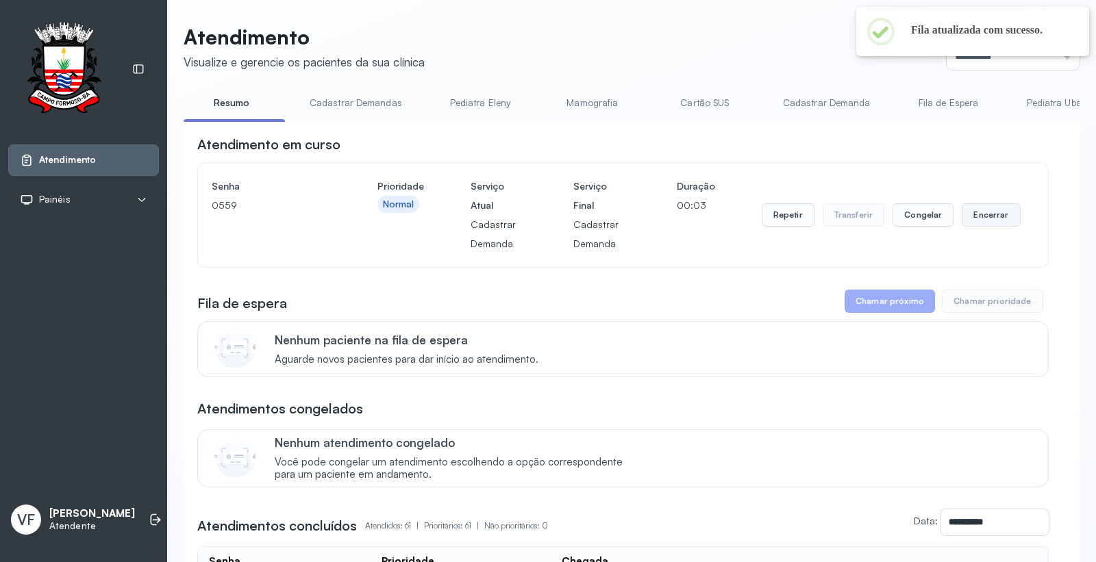
click at [984, 217] on button "Encerrar" at bounding box center [991, 214] width 58 height 23
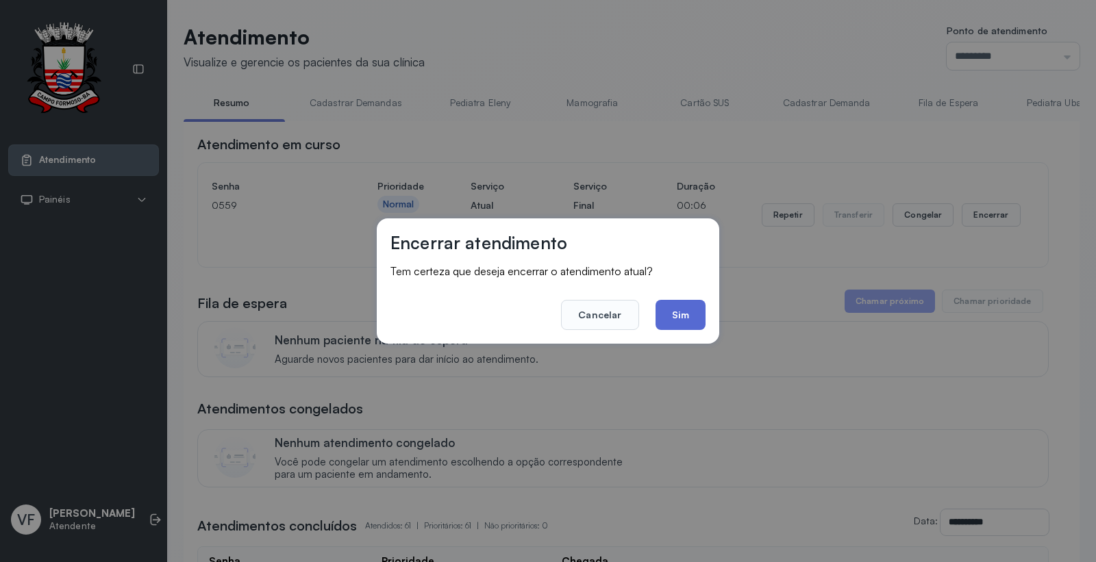
click at [687, 315] on button "Sim" at bounding box center [681, 315] width 50 height 30
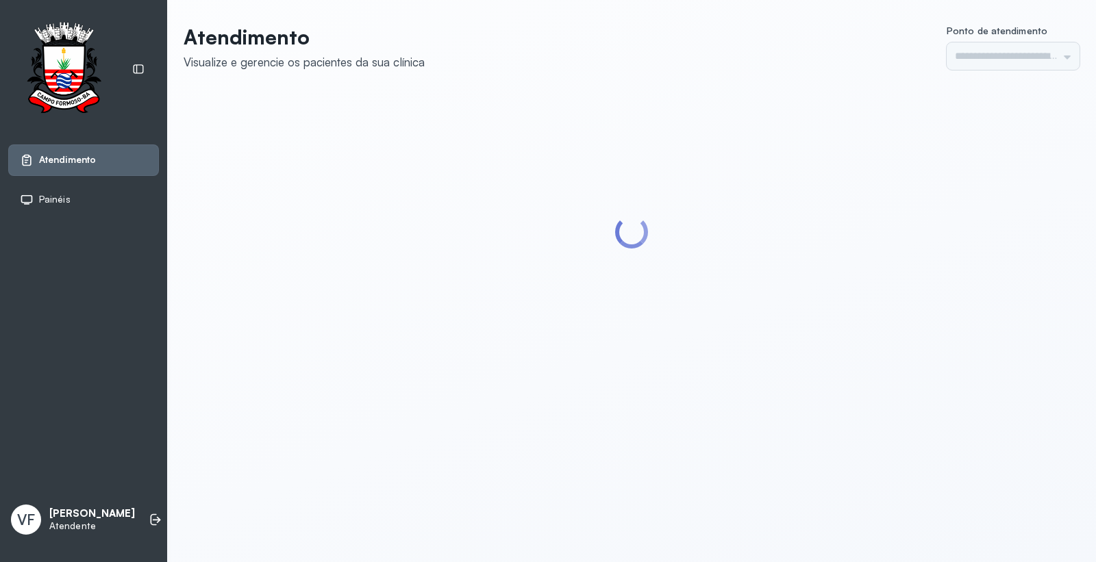
type input "*********"
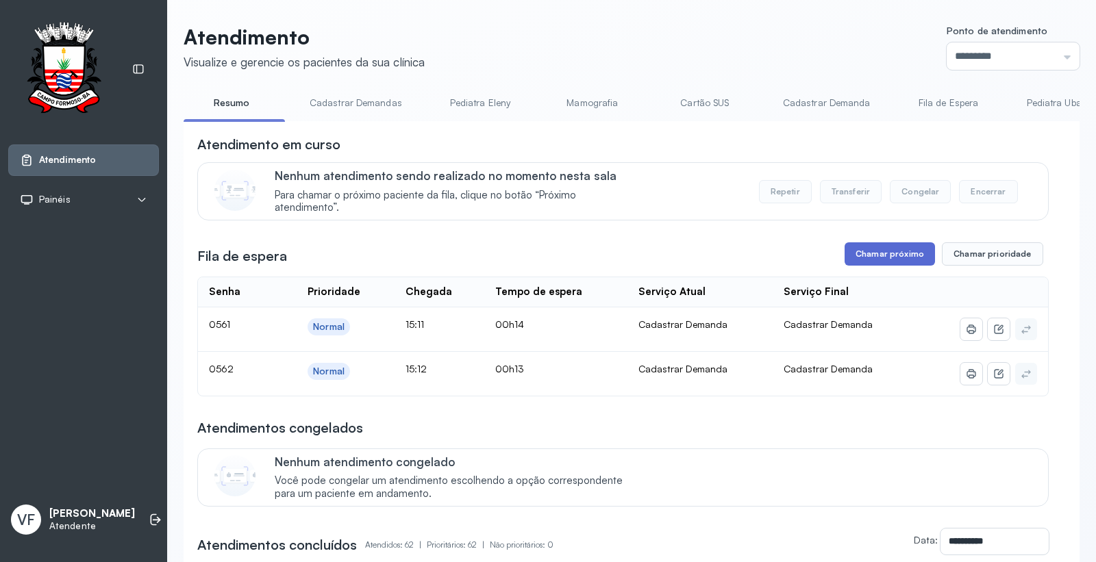
click at [904, 254] on button "Chamar próximo" at bounding box center [890, 253] width 90 height 23
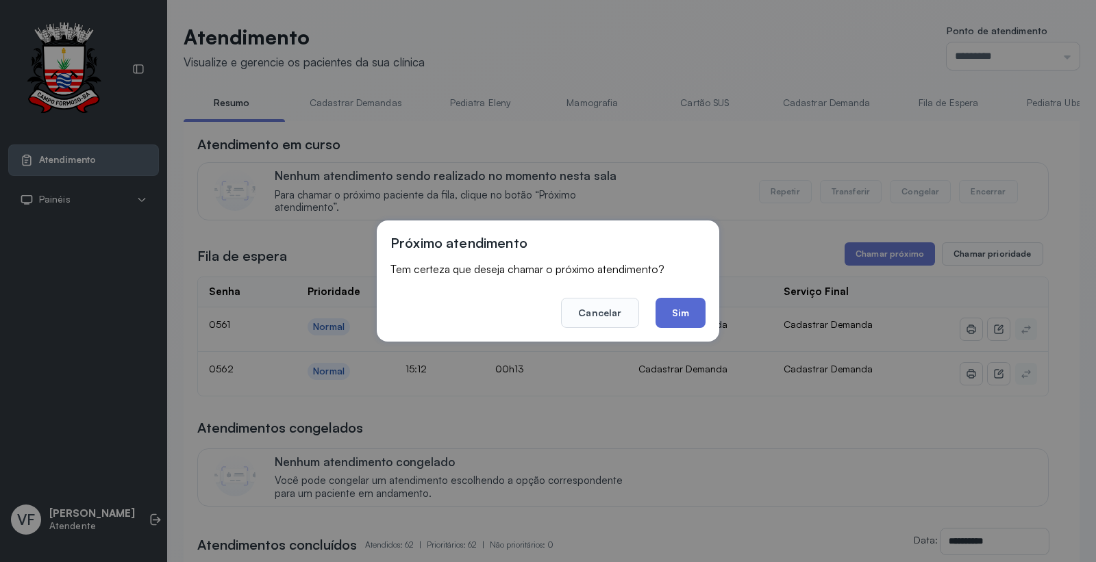
click at [686, 307] on button "Sim" at bounding box center [681, 313] width 50 height 30
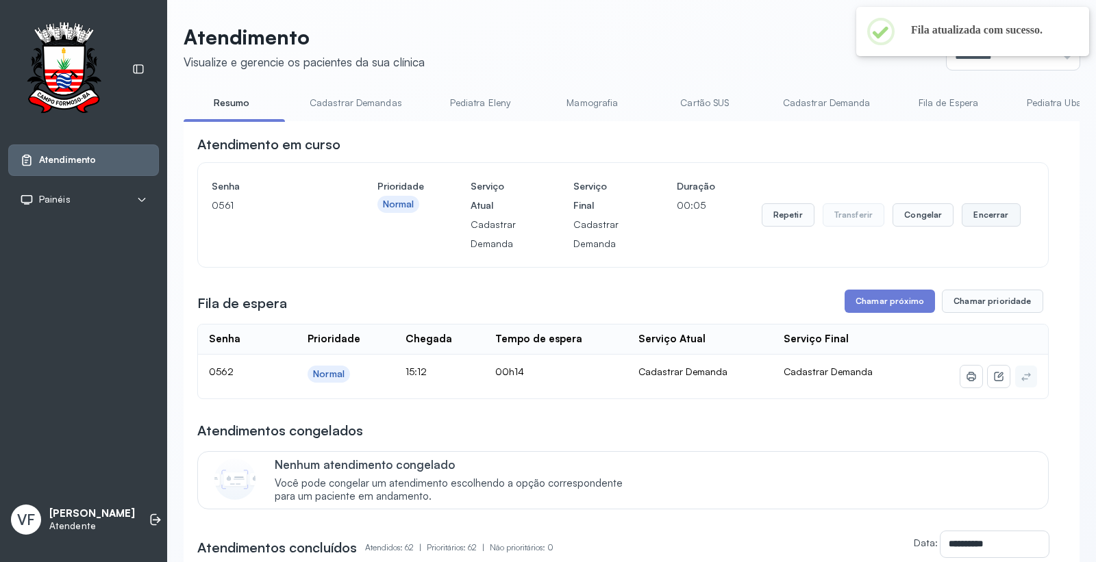
click at [990, 211] on button "Encerrar" at bounding box center [991, 214] width 58 height 23
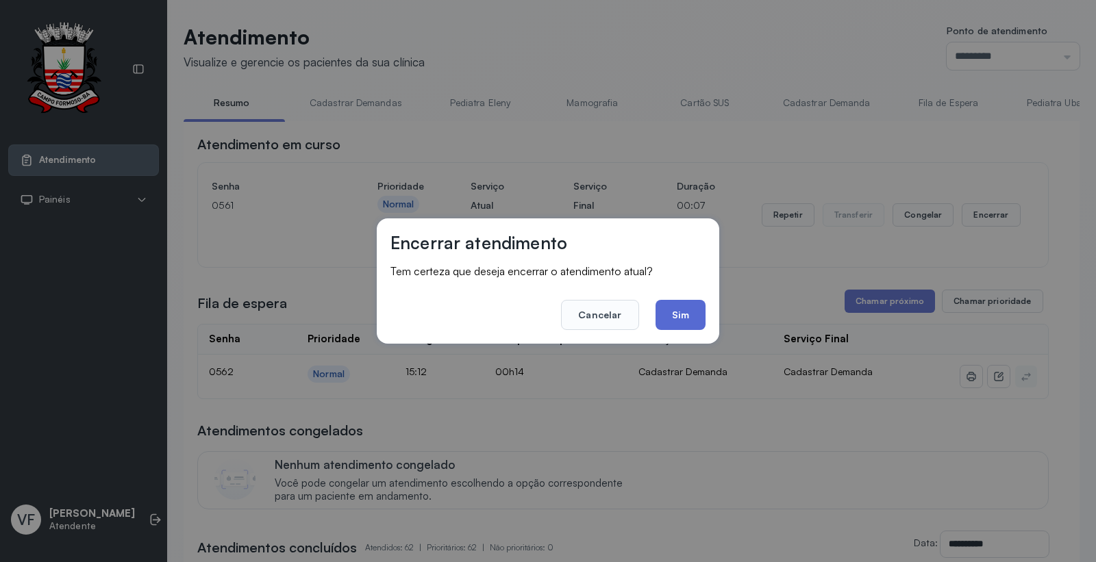
click at [682, 311] on button "Sim" at bounding box center [681, 315] width 50 height 30
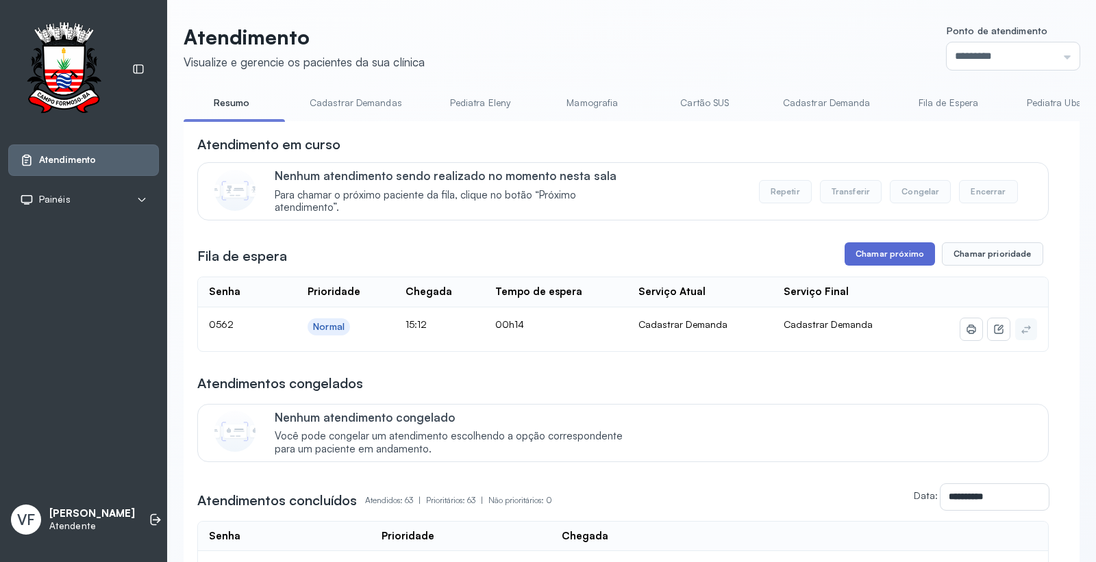
click at [886, 251] on button "Chamar próximo" at bounding box center [890, 253] width 90 height 23
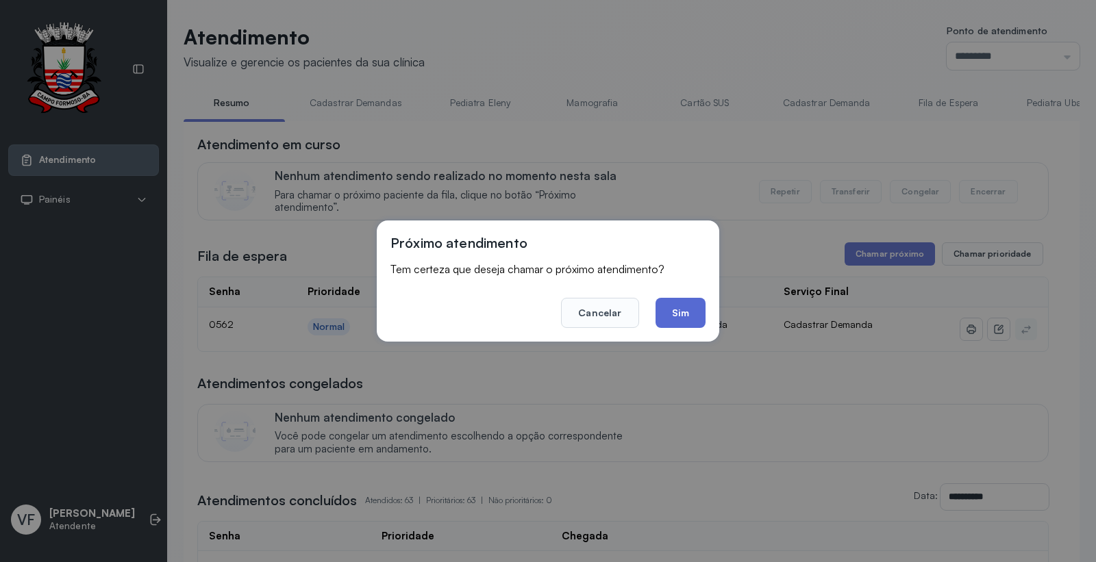
click at [681, 312] on button "Sim" at bounding box center [681, 313] width 50 height 30
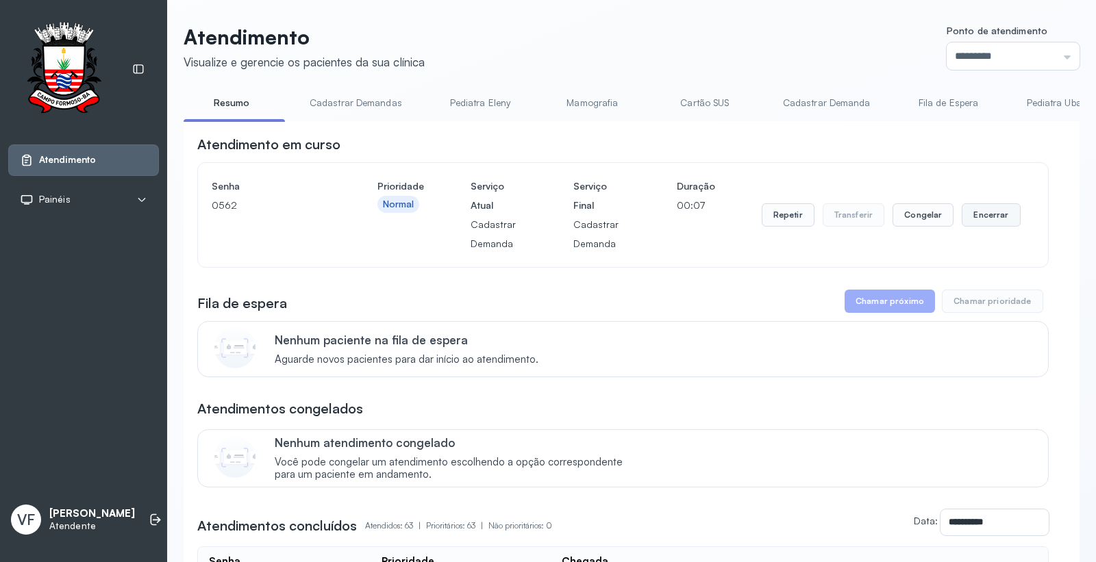
click at [982, 215] on button "Encerrar" at bounding box center [991, 214] width 58 height 23
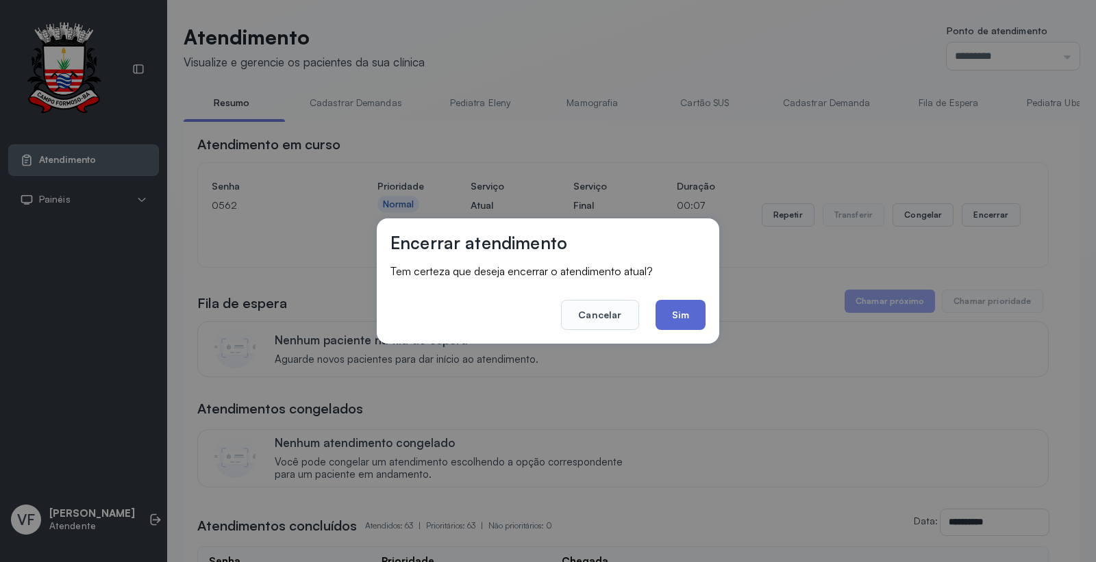
click at [672, 316] on button "Sim" at bounding box center [681, 315] width 50 height 30
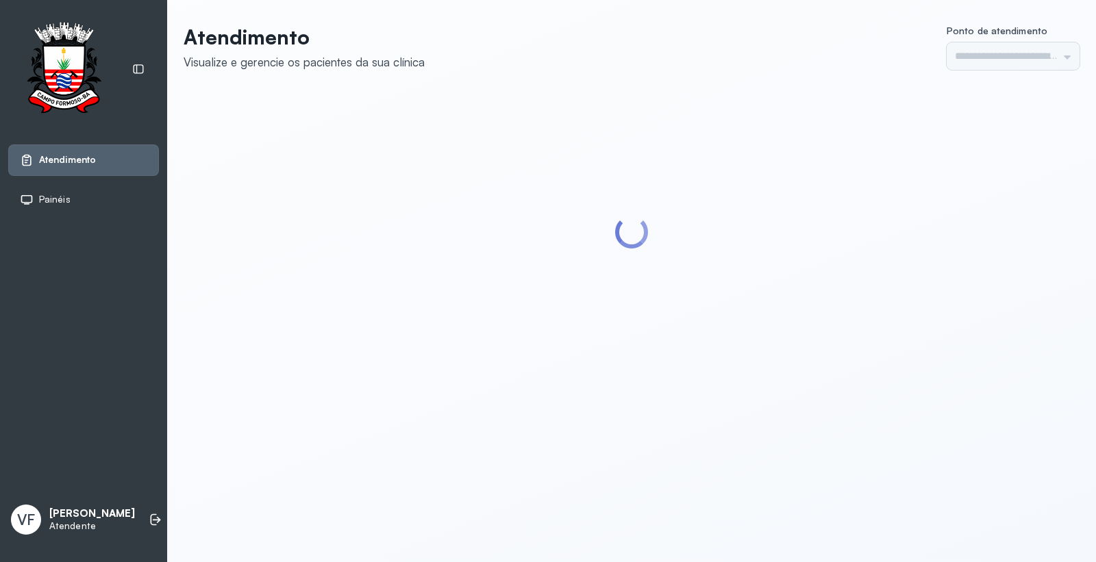
type input "*********"
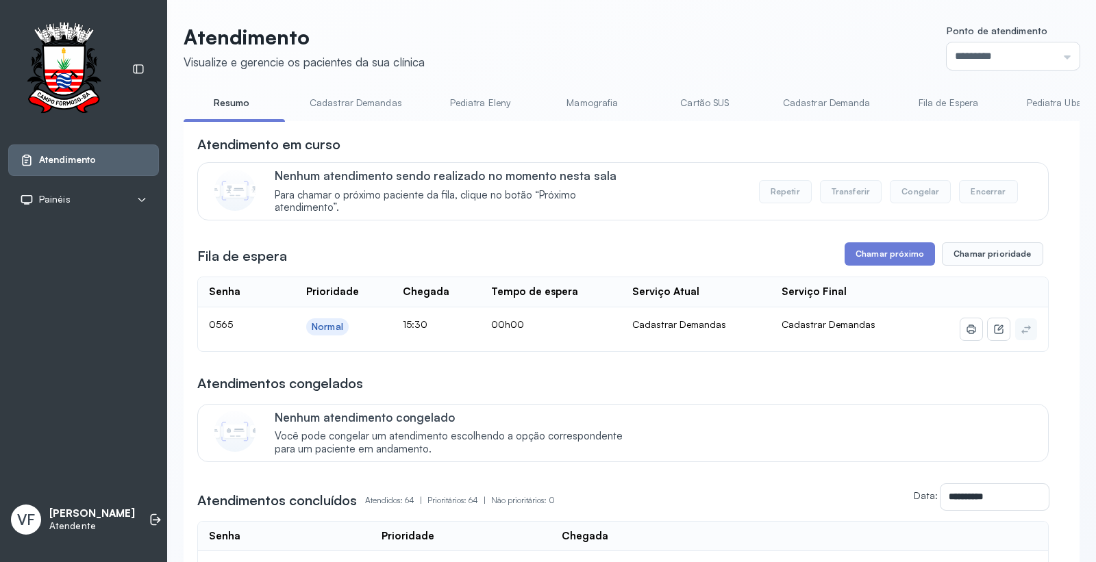
click at [882, 255] on button "Chamar próximo" at bounding box center [890, 253] width 90 height 23
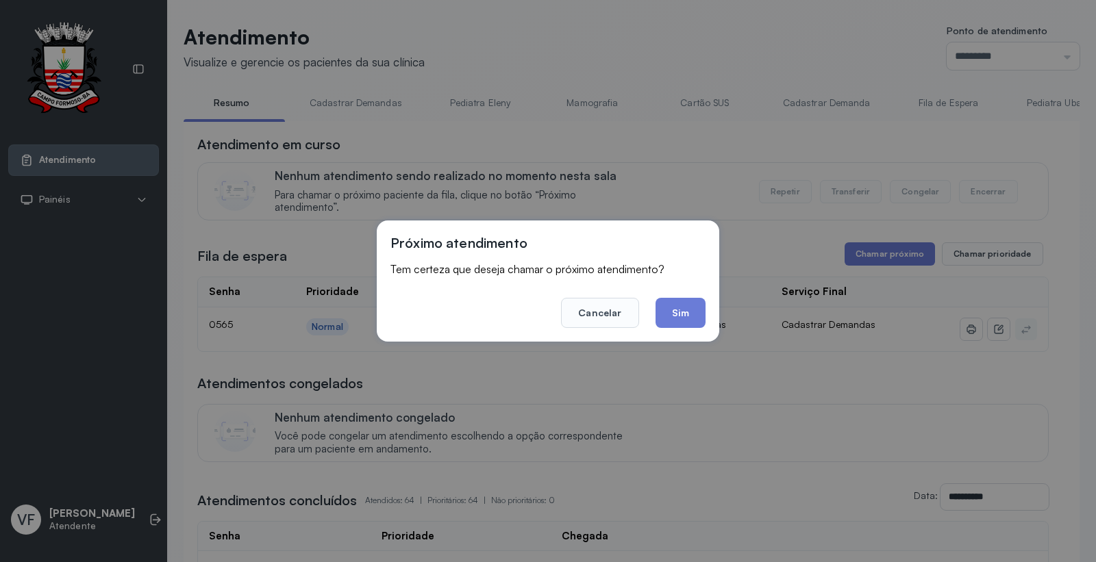
click at [693, 305] on button "Sim" at bounding box center [681, 313] width 50 height 30
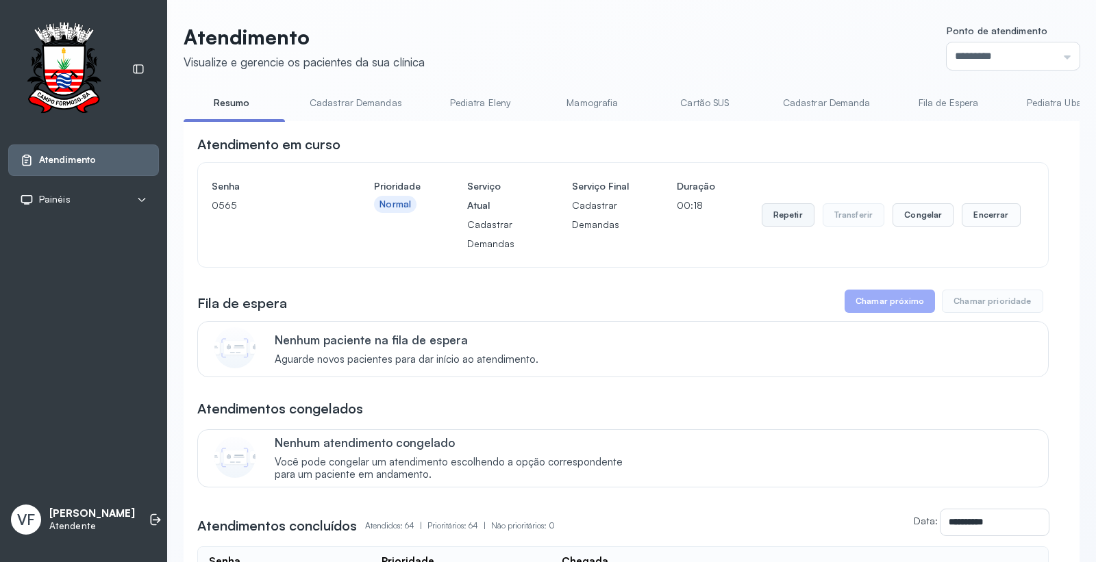
click at [773, 214] on button "Repetir" at bounding box center [788, 214] width 53 height 23
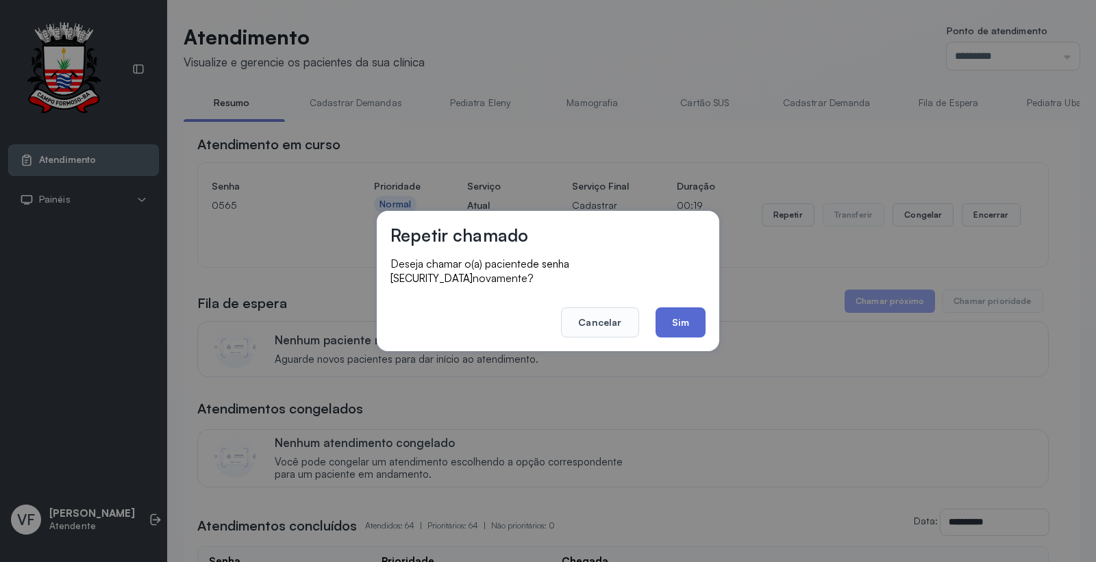
click at [686, 308] on button "Sim" at bounding box center [681, 323] width 50 height 30
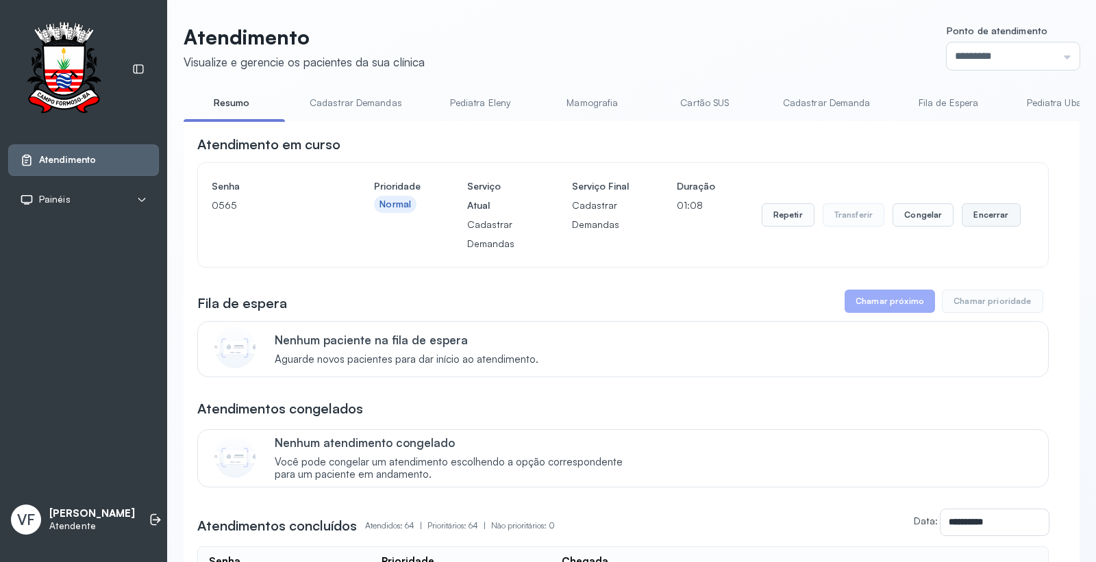
click at [982, 216] on button "Encerrar" at bounding box center [991, 214] width 58 height 23
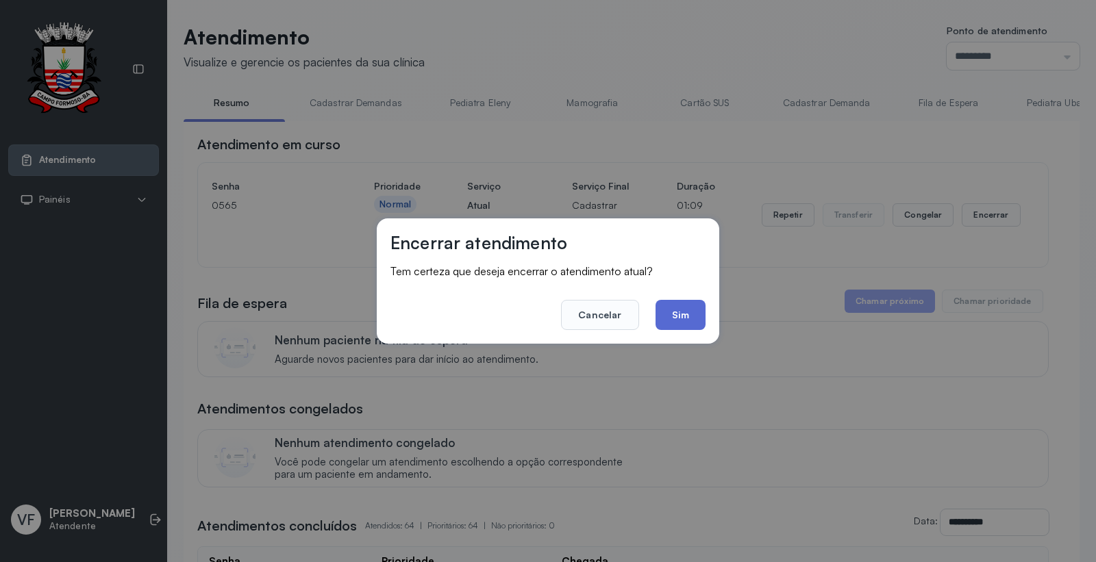
click at [682, 316] on button "Sim" at bounding box center [681, 315] width 50 height 30
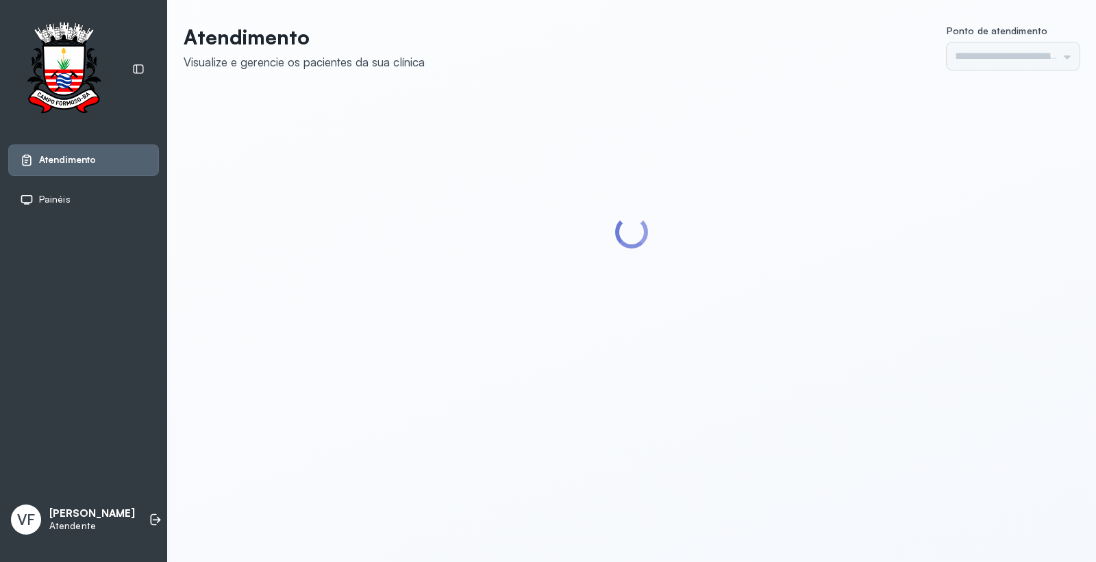
type input "*********"
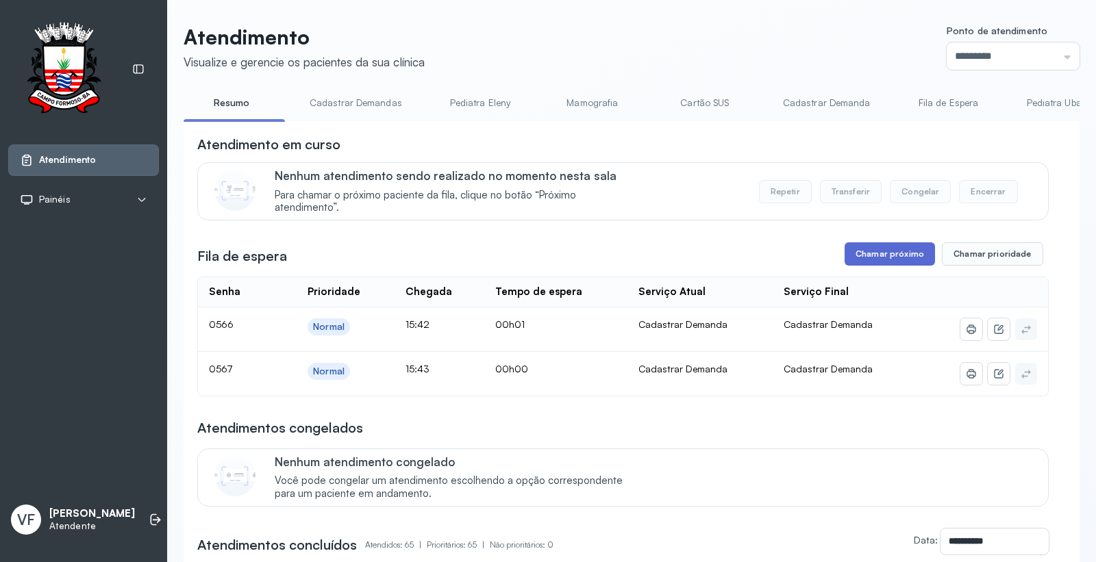
click at [885, 251] on button "Chamar próximo" at bounding box center [890, 253] width 90 height 23
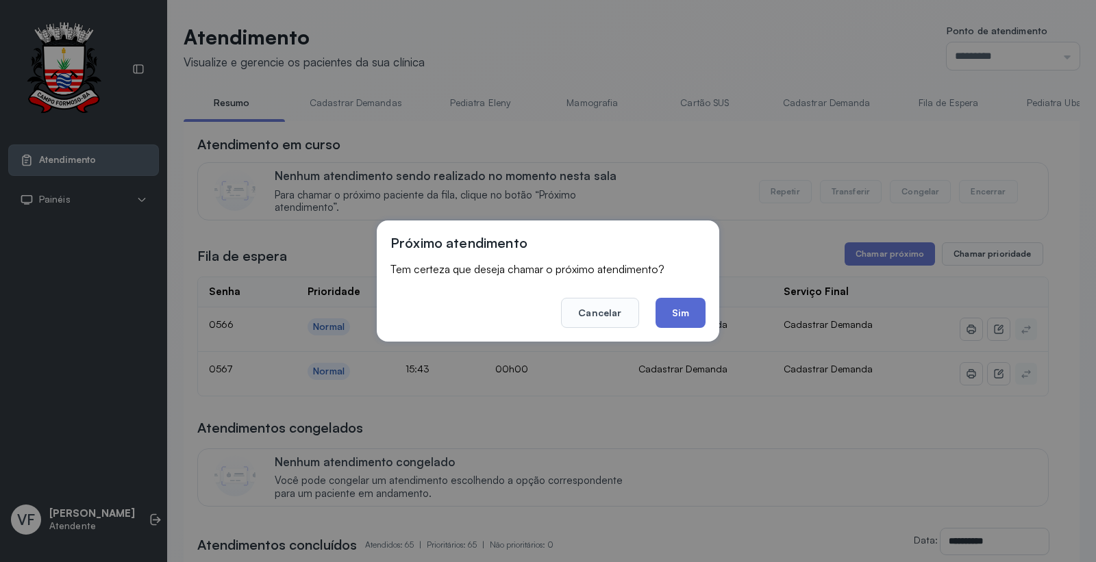
click at [692, 315] on button "Sim" at bounding box center [681, 313] width 50 height 30
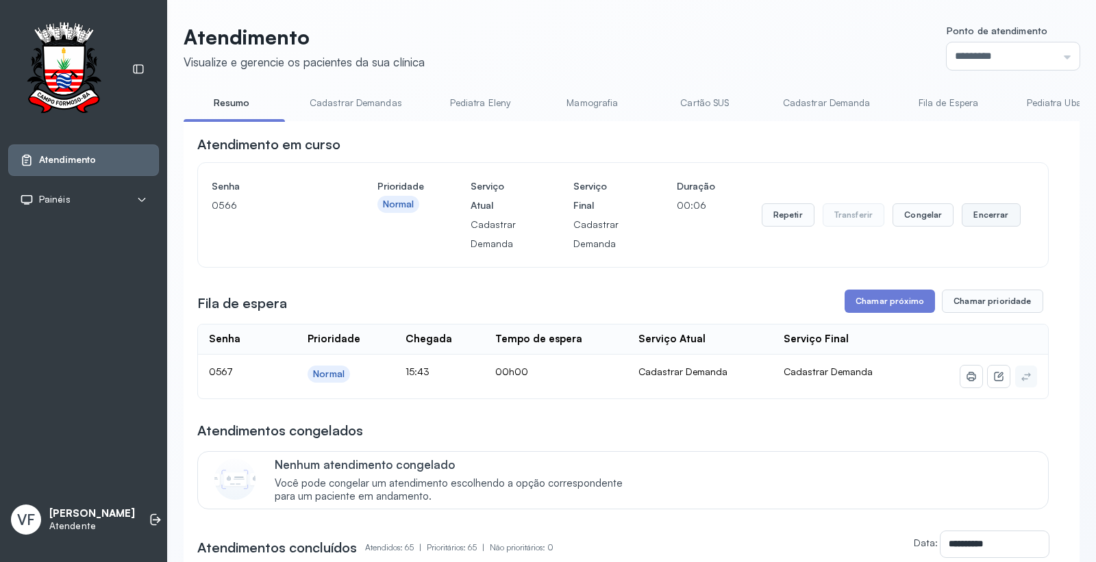
click at [980, 216] on button "Encerrar" at bounding box center [991, 214] width 58 height 23
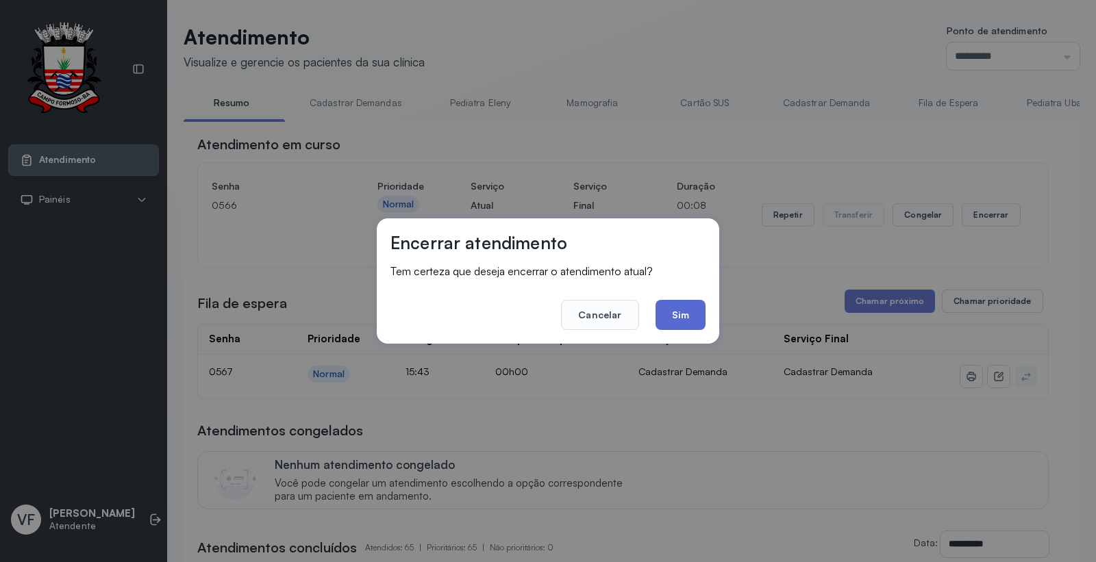
click at [682, 310] on button "Sim" at bounding box center [681, 315] width 50 height 30
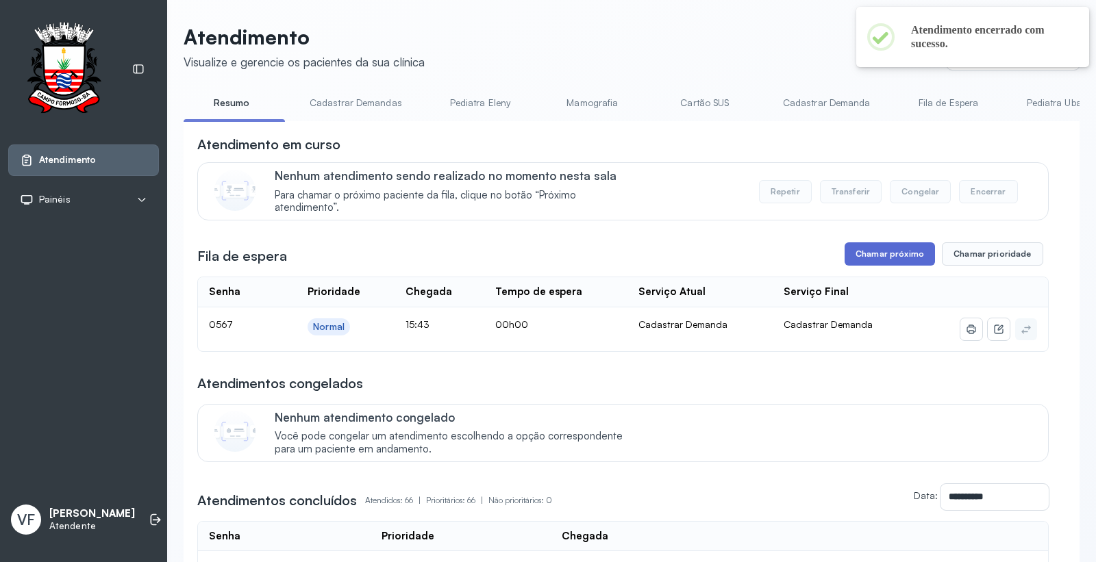
click at [882, 249] on button "Chamar próximo" at bounding box center [890, 253] width 90 height 23
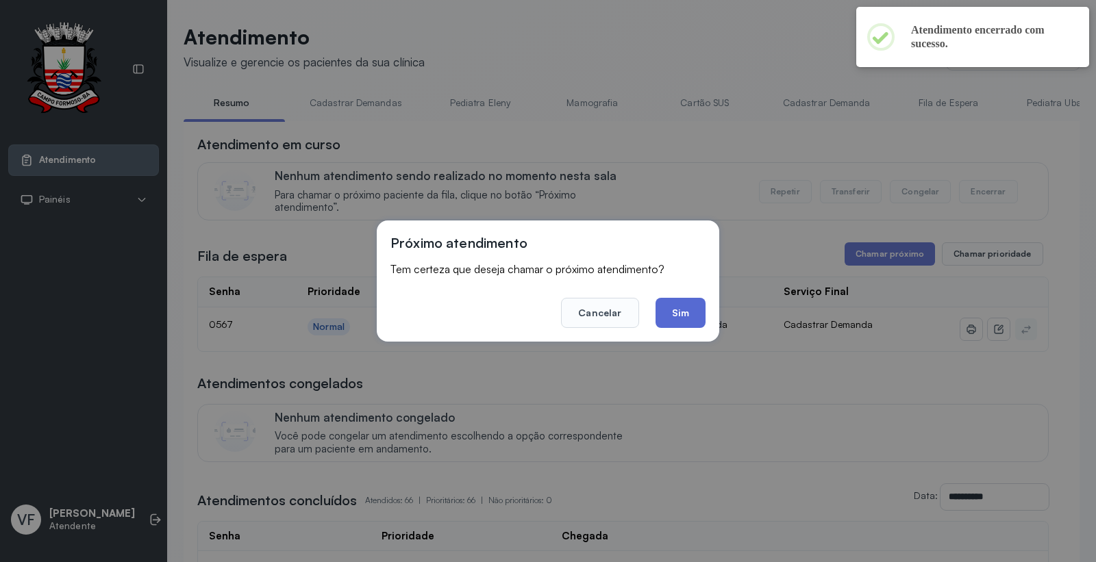
click at [673, 304] on button "Sim" at bounding box center [681, 313] width 50 height 30
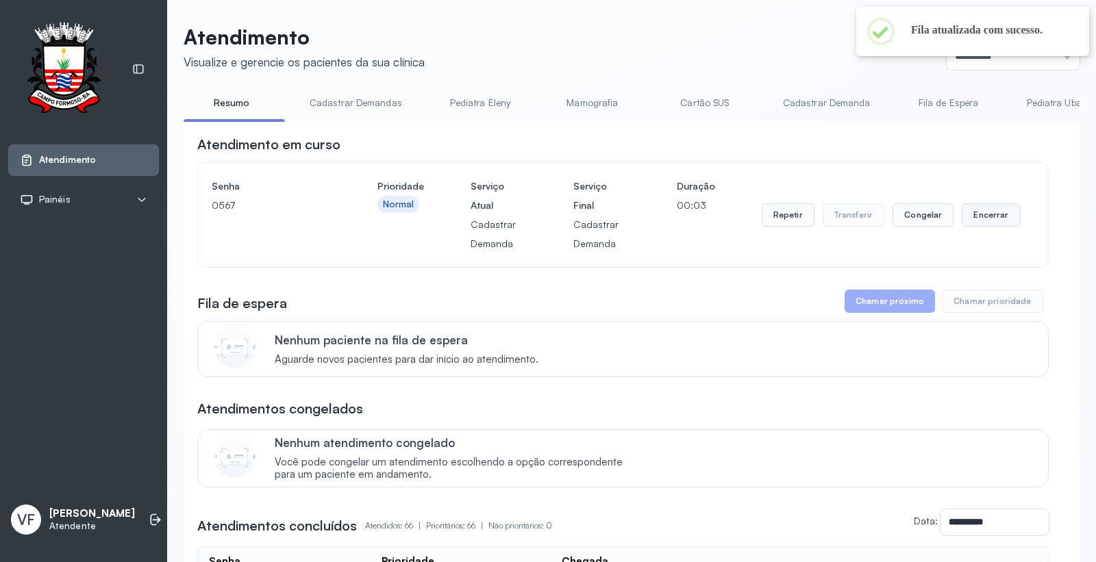
click at [970, 215] on button "Encerrar" at bounding box center [991, 214] width 58 height 23
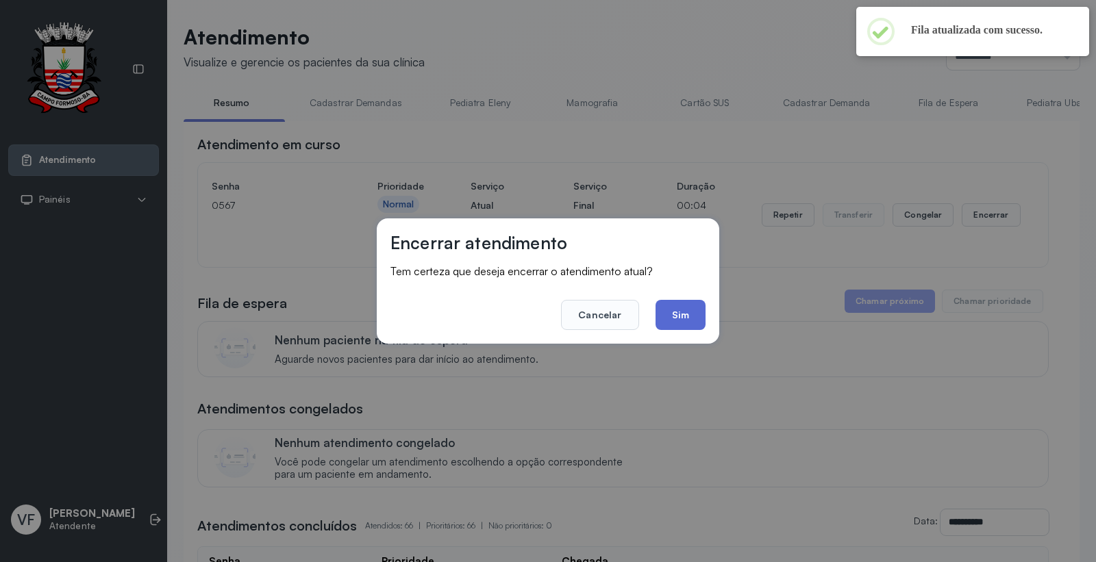
click at [677, 305] on button "Sim" at bounding box center [681, 315] width 50 height 30
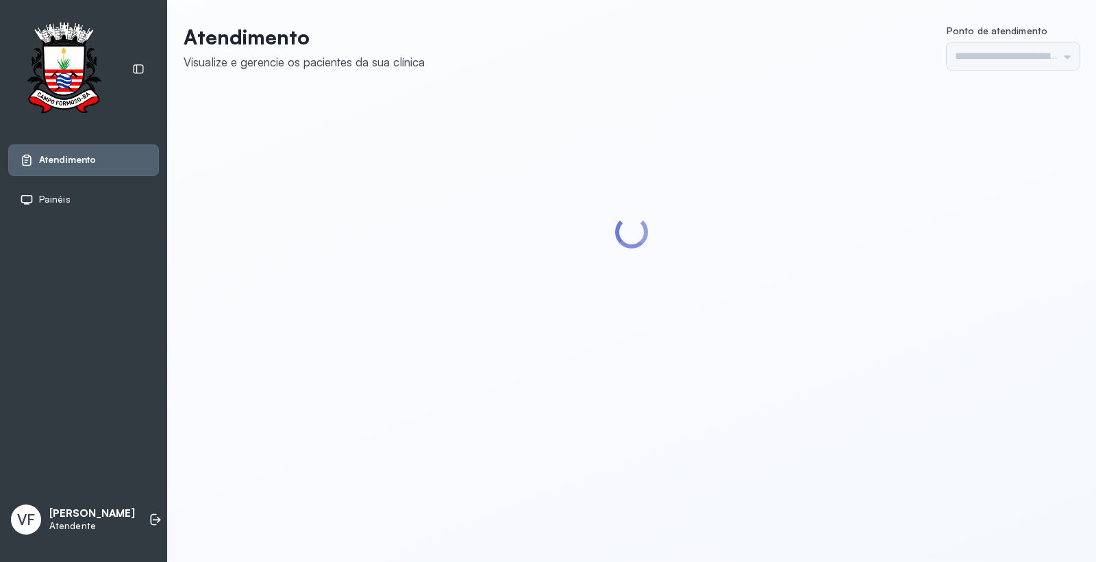
type input "*********"
